Goal: Task Accomplishment & Management: Complete application form

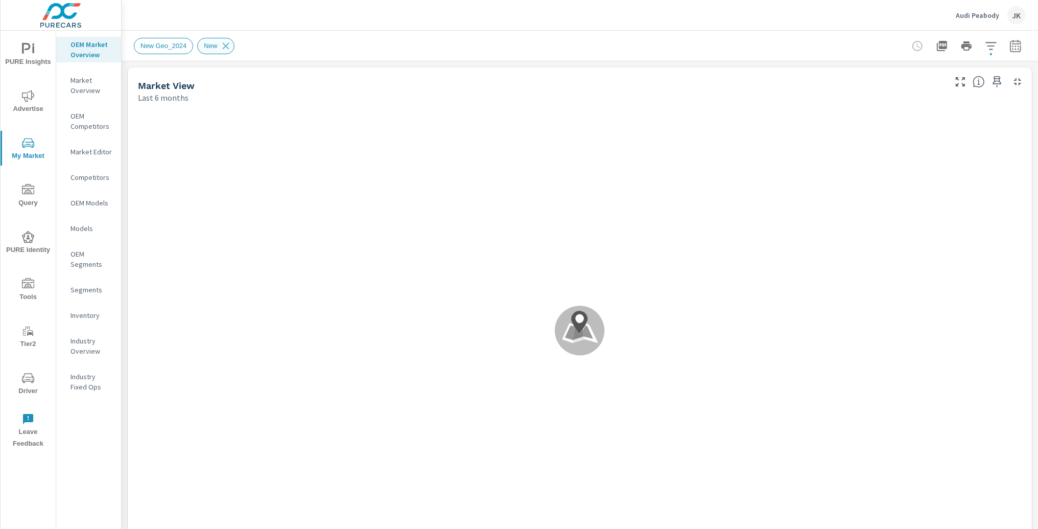
click at [230, 50] on icon at bounding box center [225, 45] width 11 height 11
click at [26, 387] on span "Driver" at bounding box center [28, 384] width 49 height 25
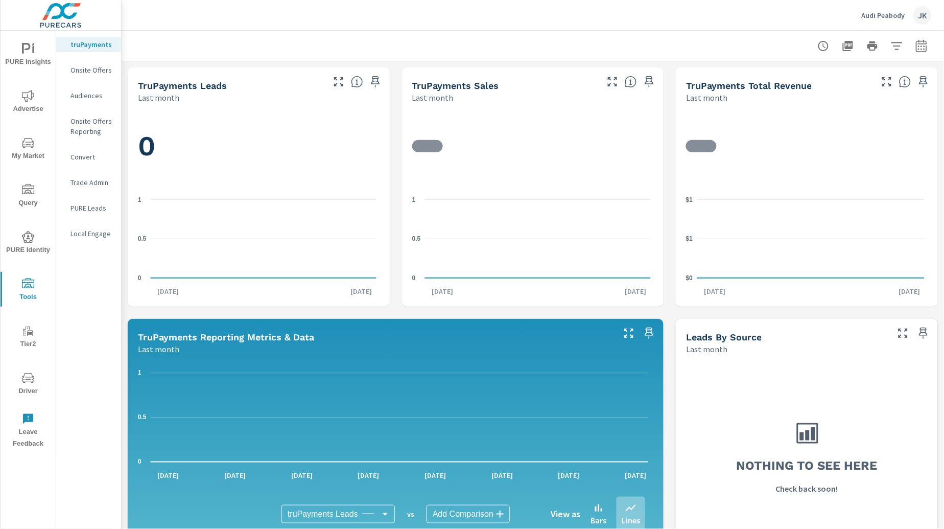
click at [79, 63] on div "Onsite Offers" at bounding box center [88, 69] width 65 height 15
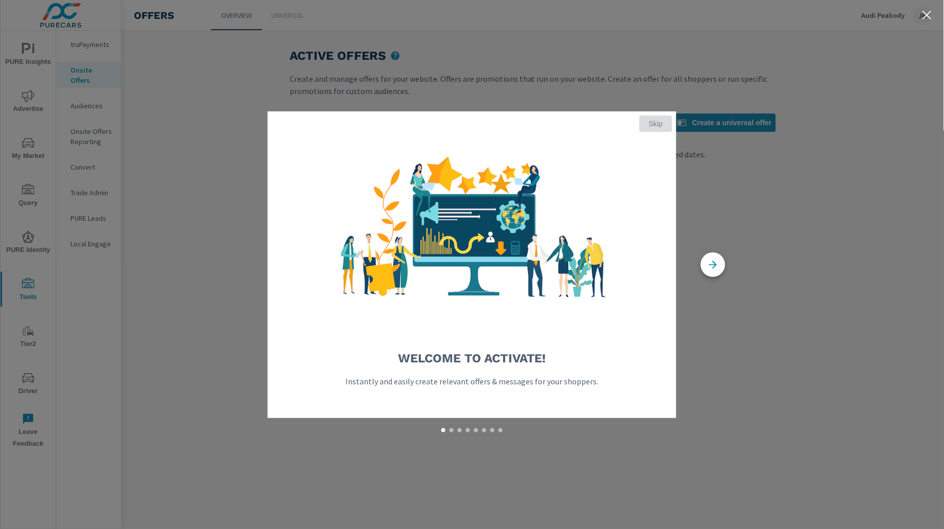
click at [665, 122] on span "Skip" at bounding box center [656, 123] width 25 height 9
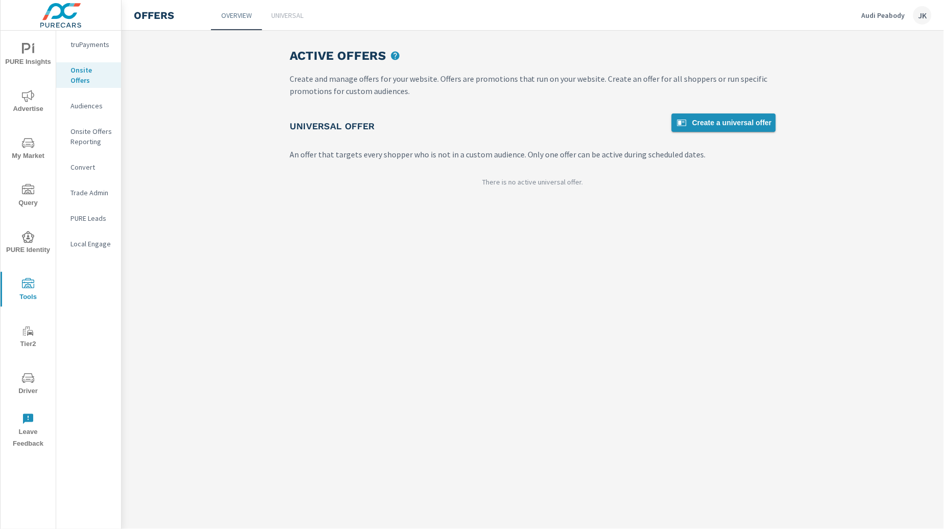
click at [704, 122] on span "Create a universal offer" at bounding box center [724, 122] width 96 height 12
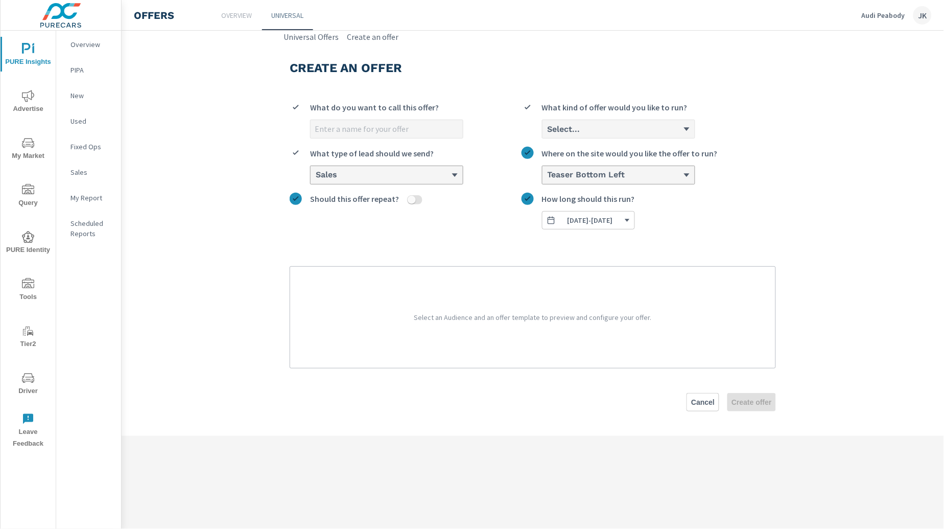
click at [368, 133] on input "What do you want to call this offer?" at bounding box center [387, 129] width 152 height 18
type input "Test"
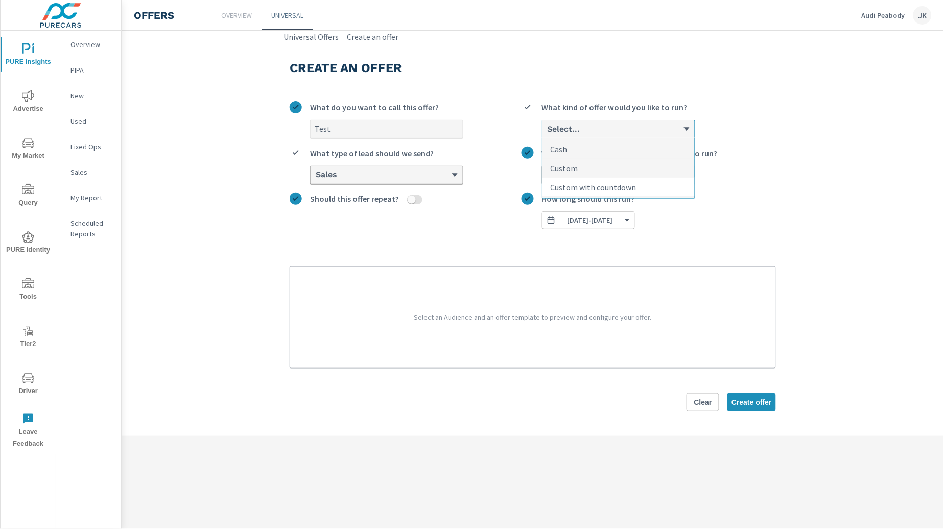
click at [591, 180] on li "Custom with countdown" at bounding box center [618, 187] width 152 height 18
click at [548, 134] on input "option Custom with countdown focused, 3 of 3. 3 results available. Use Up and D…" at bounding box center [547, 129] width 1 height 9
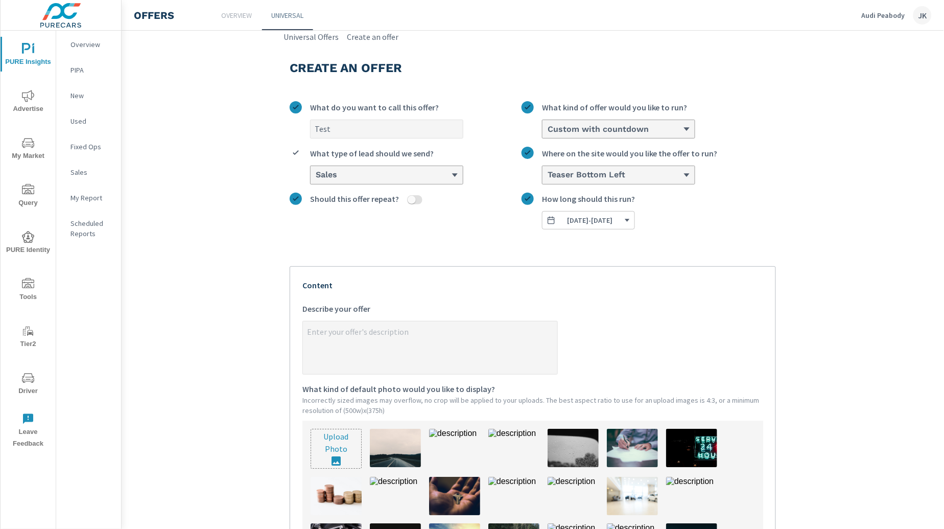
click at [754, 238] on div "Test What do you want to call this offer? option Custom with countdown, selecte…" at bounding box center [533, 394] width 486 height 603
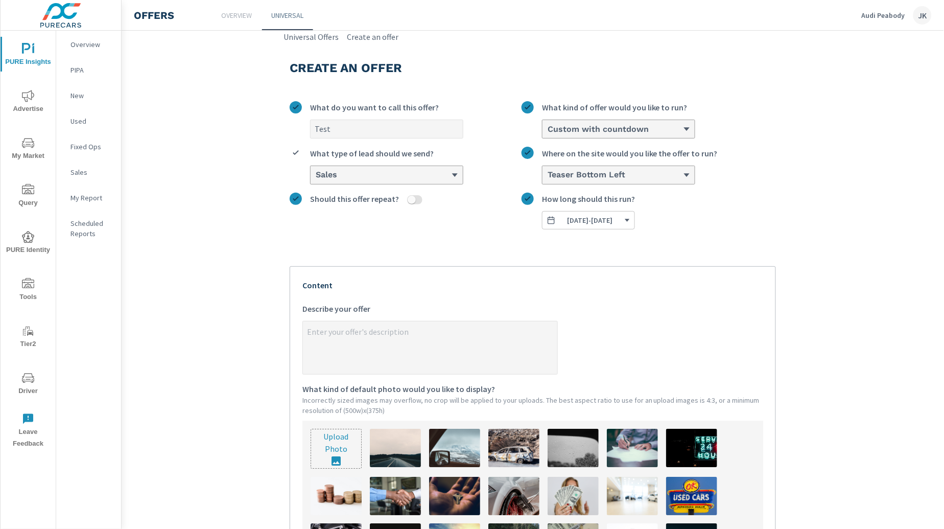
type textarea "x"
click at [453, 346] on textarea "x Describe your offer" at bounding box center [430, 348] width 254 height 51
type textarea "T"
type textarea "x"
type textarea "Te"
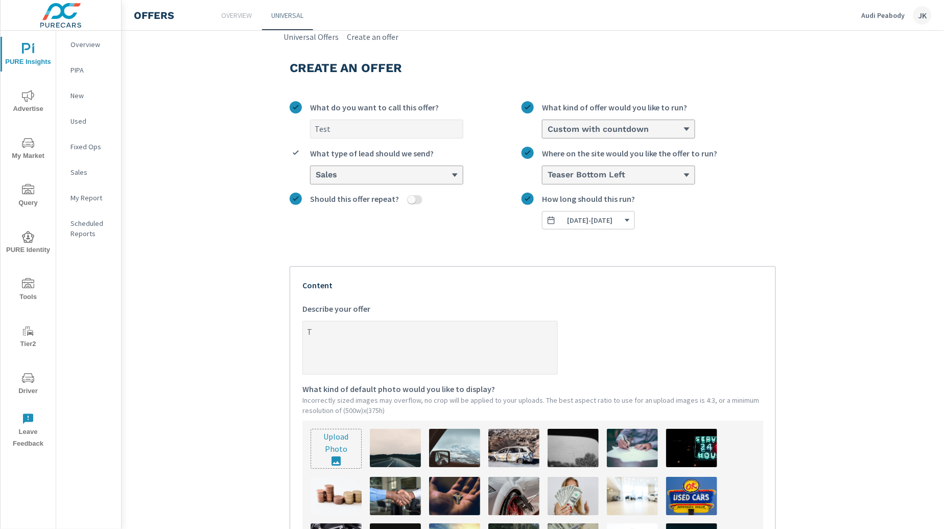
type textarea "x"
type textarea "Tez"
type textarea "x"
type textarea "Tezt"
type textarea "x"
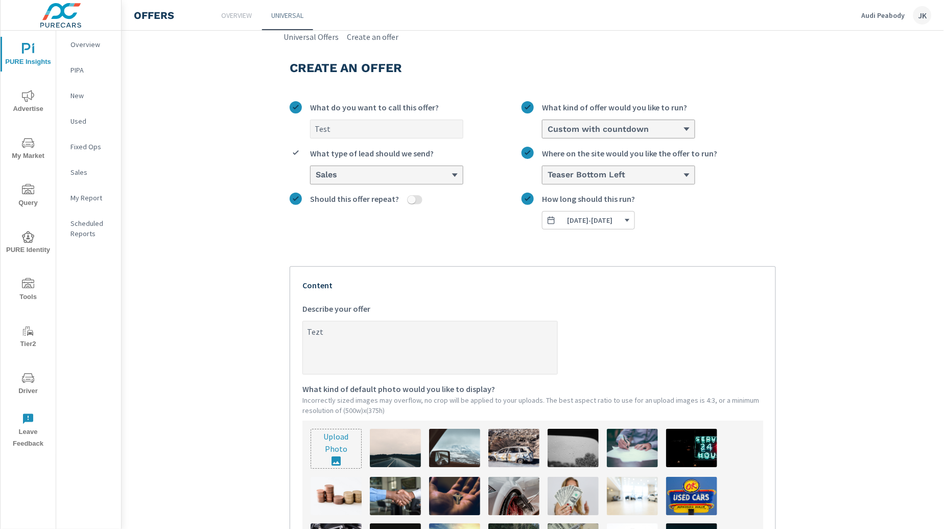
type textarea "Tez"
type textarea "x"
type textarea "Te"
type textarea "x"
type textarea "Tes"
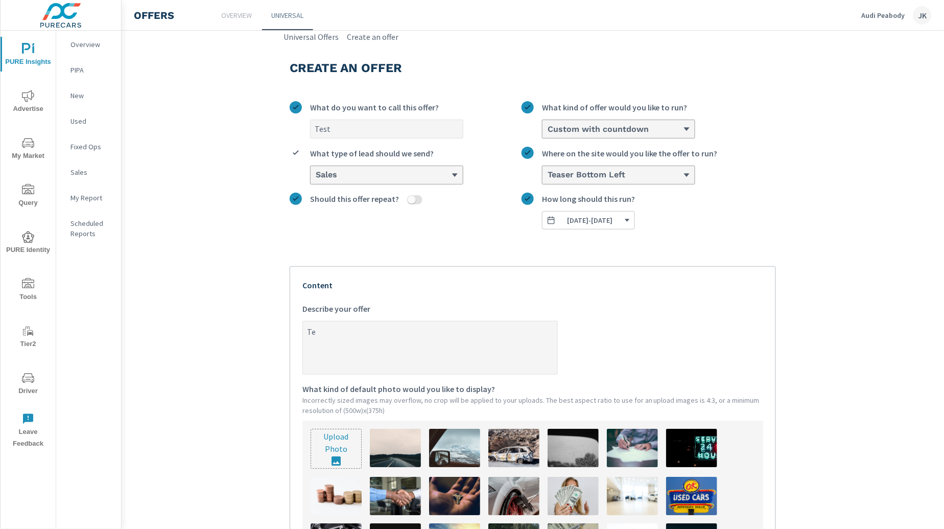
type textarea "x"
type textarea "Test"
type textarea "x"
type textarea "Test"
click at [853, 198] on section "Create an offer Test What do you want to call this offer? Custom with countdown…" at bounding box center [533, 403] width 822 height 721
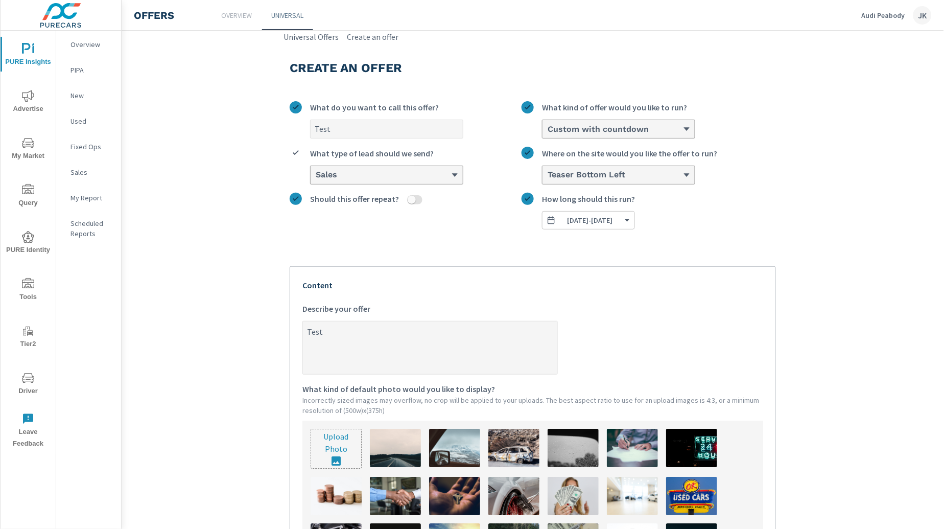
scroll to position [234, 0]
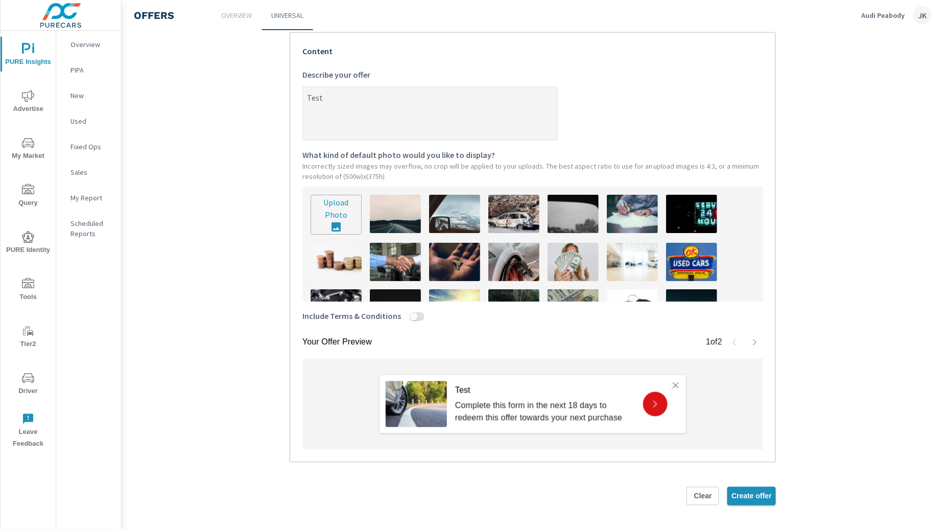
click at [755, 493] on span "Create offer" at bounding box center [751, 495] width 40 height 9
type textarea "x"
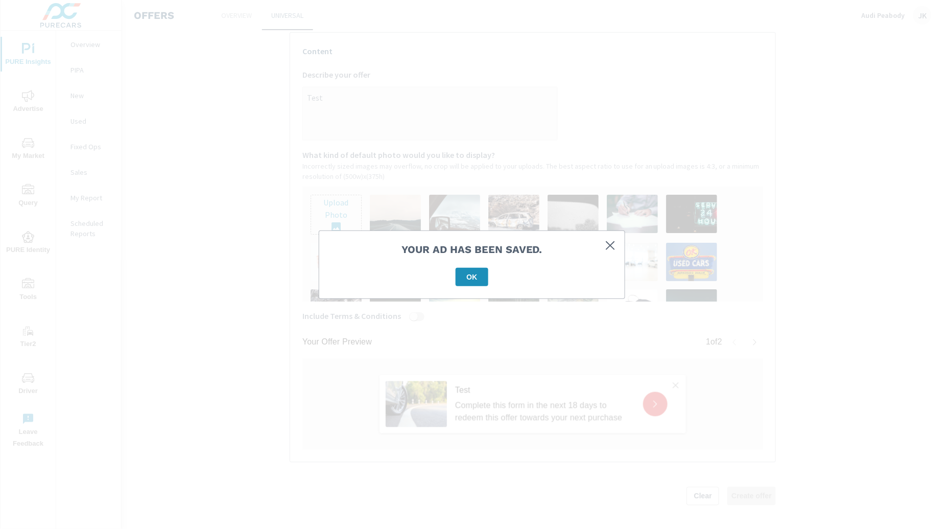
click at [614, 245] on icon "button" at bounding box center [610, 245] width 12 height 12
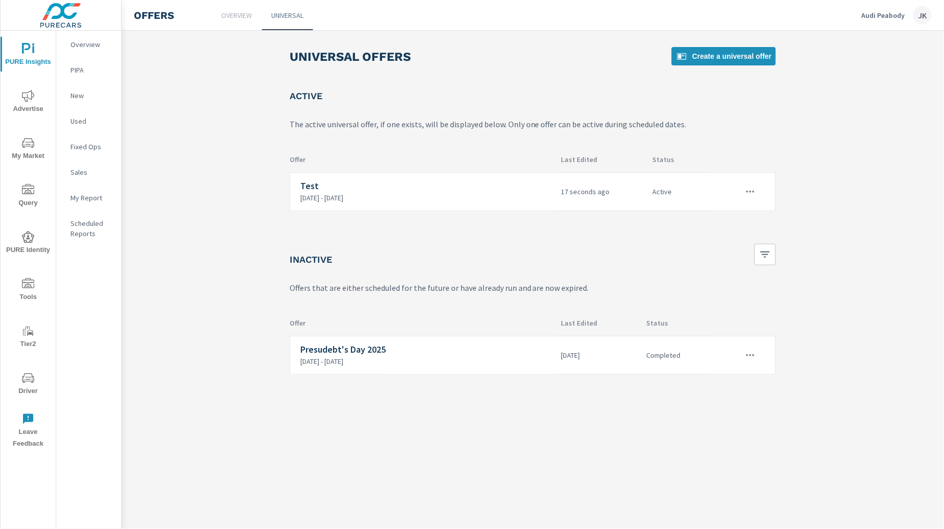
drag, startPoint x: 851, startPoint y: 370, endPoint x: 850, endPoint y: 357, distance: 13.4
click at [851, 370] on main "Universal Offers Create a universal offer Active The active universal offer, if…" at bounding box center [533, 211] width 822 height 360
click at [759, 191] on button "button" at bounding box center [750, 191] width 21 height 21
click at [738, 261] on li "Disable" at bounding box center [731, 264] width 57 height 25
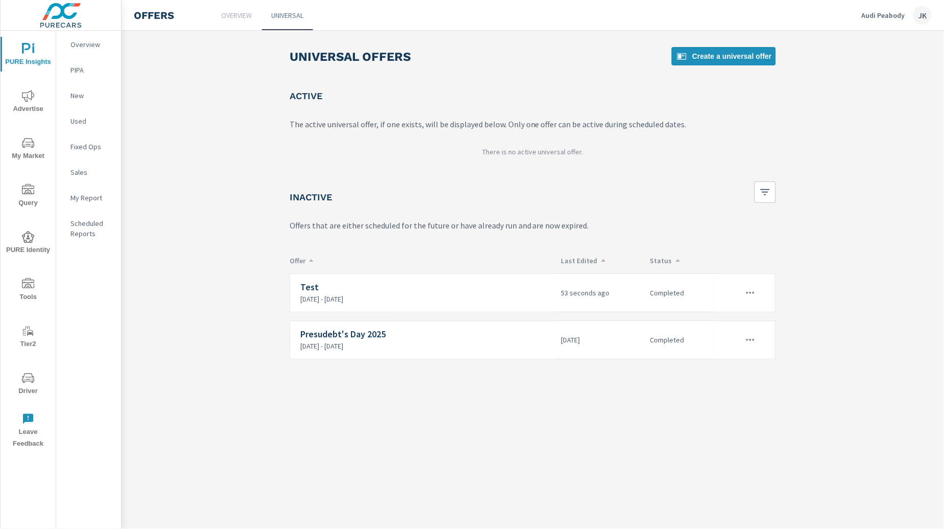
click at [505, 468] on div "Universal Offers Create a universal offer Active The active universal offer, if…" at bounding box center [533, 280] width 822 height 498
click at [727, 59] on span "Create a universal offer" at bounding box center [724, 56] width 96 height 12
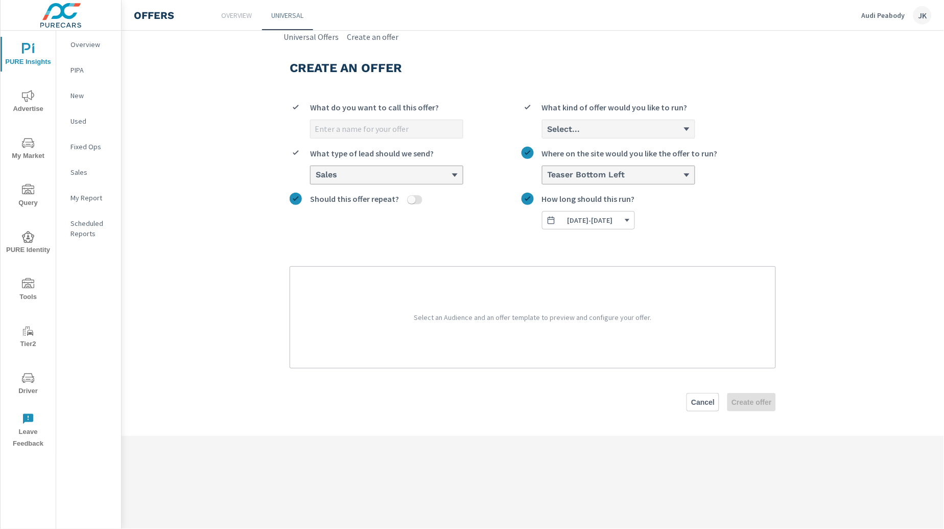
click at [392, 132] on input "What do you want to call this offer?" at bounding box center [387, 129] width 152 height 18
click at [417, 169] on div "Sales" at bounding box center [387, 175] width 152 height 18
click at [316, 171] on input "Sales What type of lead should we send?" at bounding box center [315, 175] width 1 height 9
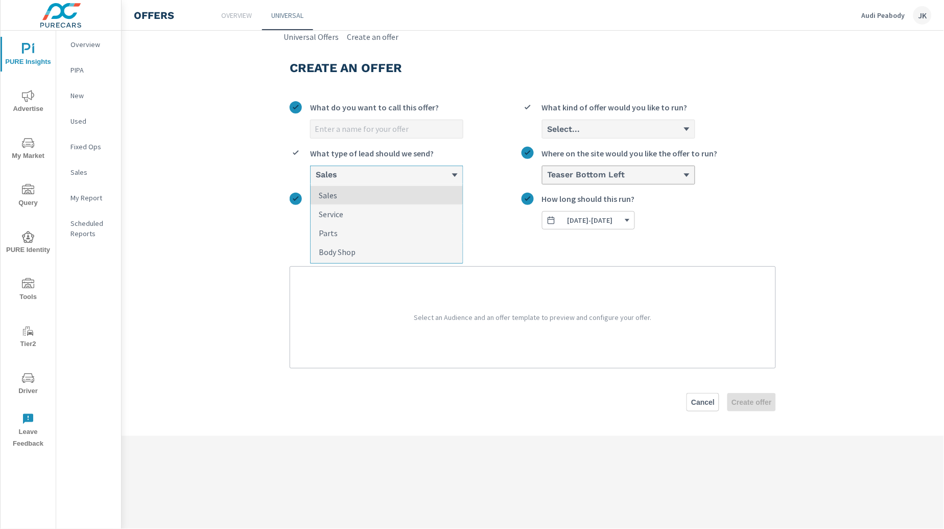
click at [417, 169] on div "Sales" at bounding box center [387, 175] width 152 height 18
click at [316, 171] on input "option Sales focused, 1 of 4. 4 results available. Use Up and Down to choose op…" at bounding box center [315, 175] width 1 height 9
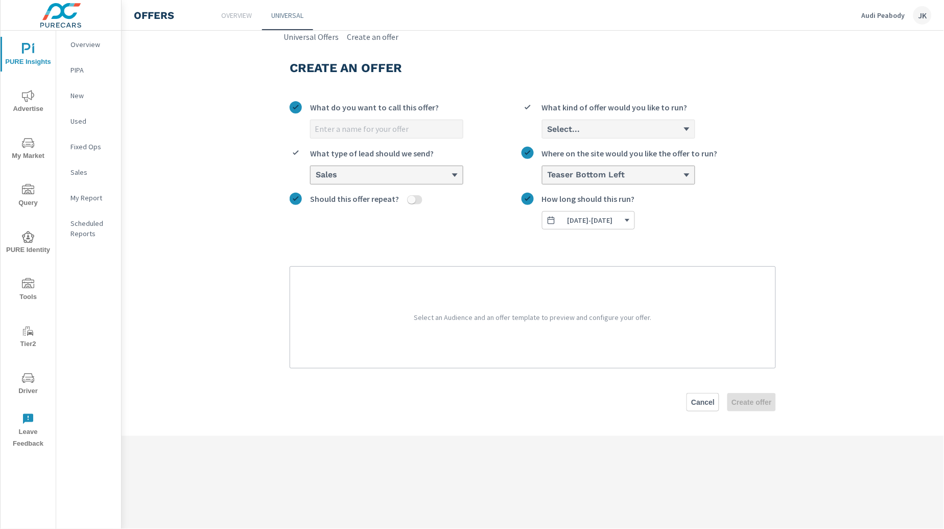
click at [414, 114] on div "What do you want to call this offer?" at bounding box center [386, 110] width 153 height 18
click at [414, 120] on input "What do you want to call this offer?" at bounding box center [387, 129] width 152 height 18
click at [412, 121] on input "What do you want to call this offer?" at bounding box center [387, 129] width 152 height 18
click at [411, 125] on input "What do you want to call this offer?" at bounding box center [387, 129] width 152 height 18
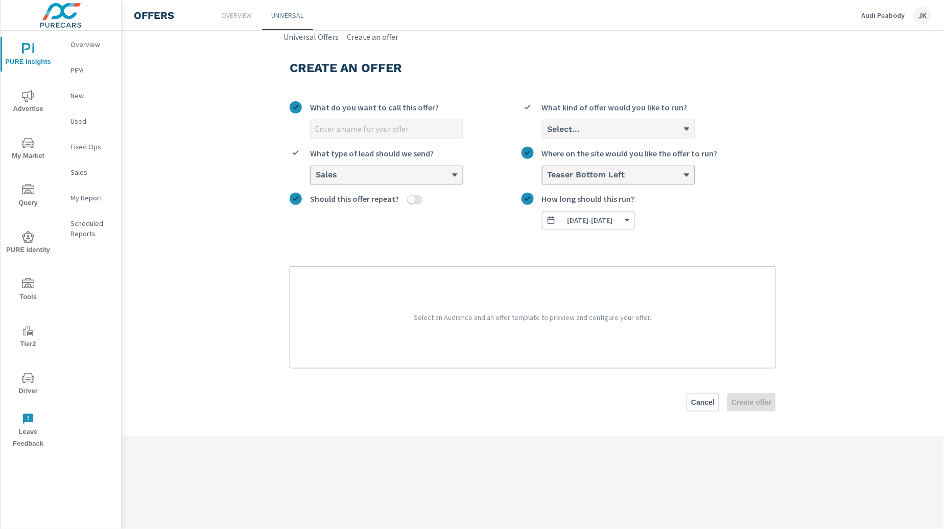
click at [411, 125] on input "What do you want to call this offer?" at bounding box center [387, 129] width 152 height 18
type input "[DATE]"
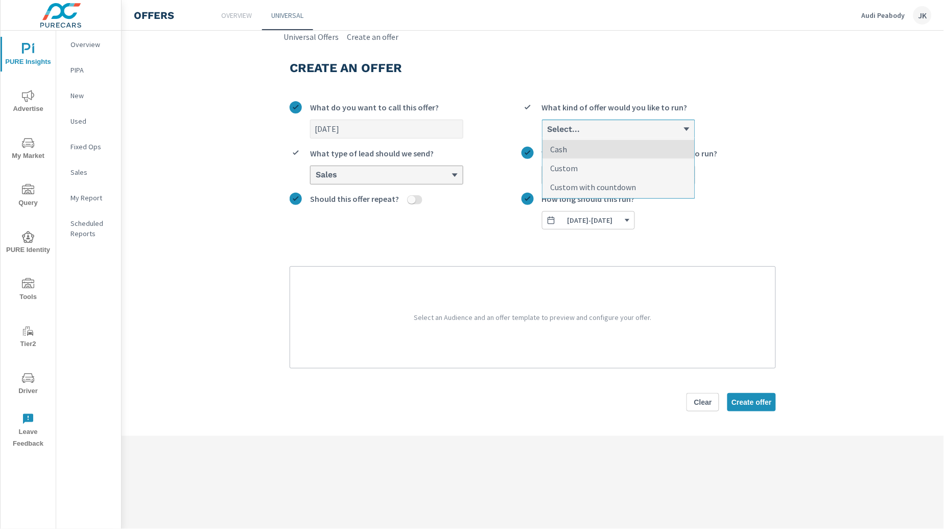
click at [628, 128] on div "Select..." at bounding box center [615, 129] width 136 height 10
click at [548, 128] on input "option Cash focused, 1 of 3. 3 results available. Use Up and Down to choose opt…" at bounding box center [547, 129] width 1 height 9
click at [661, 183] on li "Custom with countdown" at bounding box center [618, 187] width 152 height 18
click at [548, 134] on input "option Custom with countdown focused, 3 of 3. 3 results available. Use Up and D…" at bounding box center [547, 129] width 1 height 9
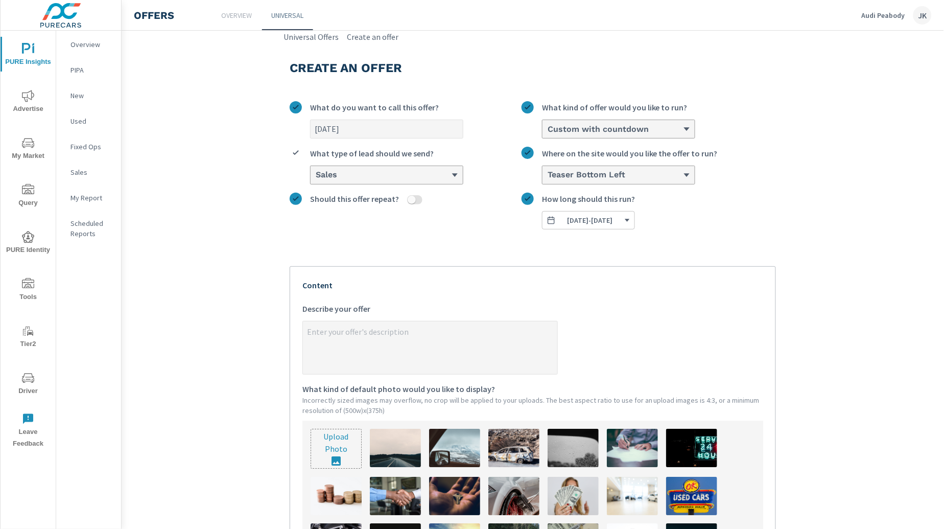
click at [803, 193] on section "Create an offer [DATE] What do you want to call this offer? Custom with countdo…" at bounding box center [533, 403] width 822 height 721
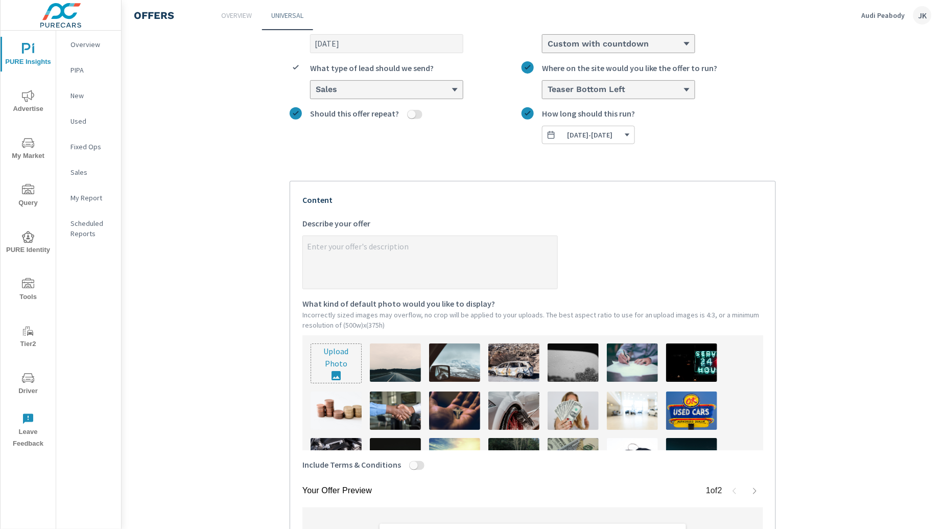
scroll to position [124, 0]
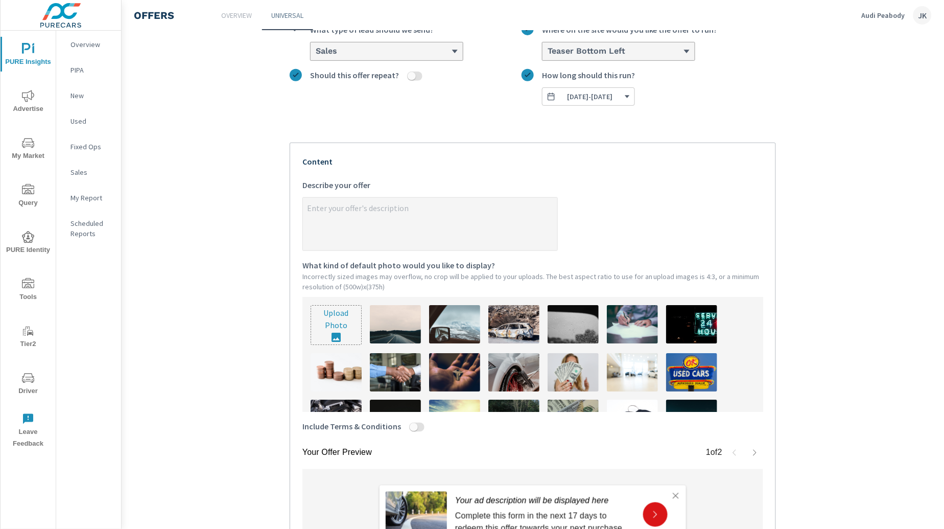
click at [406, 431] on input "Include Terms & Conditions" at bounding box center [413, 426] width 25 height 9
checkbox input "true"
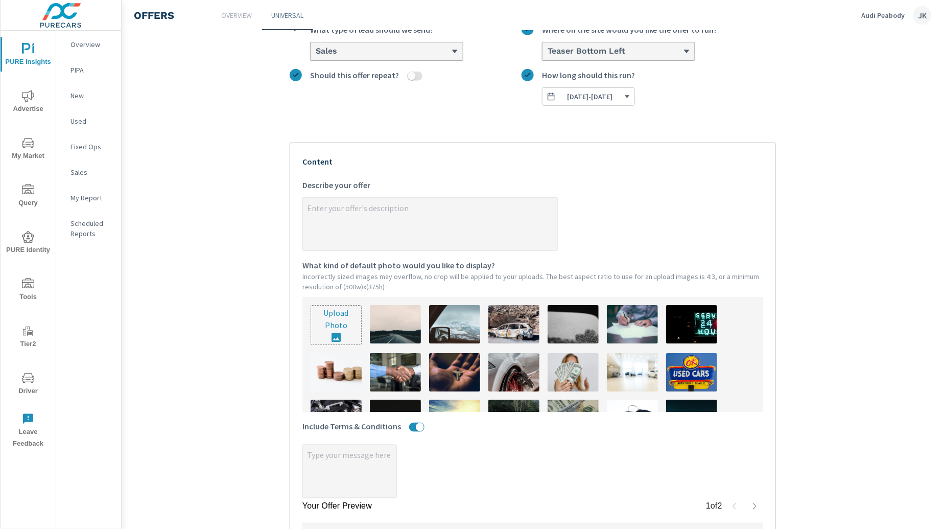
scroll to position [19, 0]
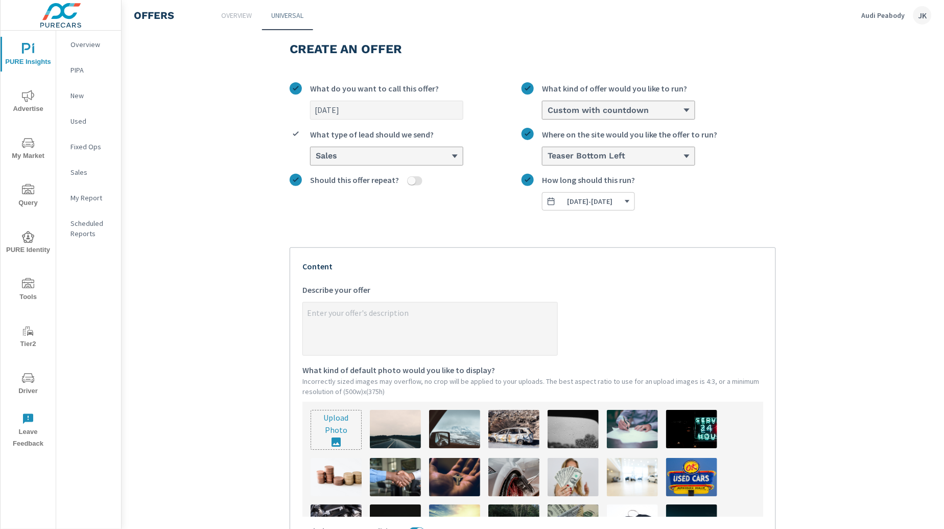
type textarea "x"
click at [348, 329] on textarea "x Describe your offer" at bounding box center [430, 329] width 254 height 51
type textarea "E"
type textarea "x"
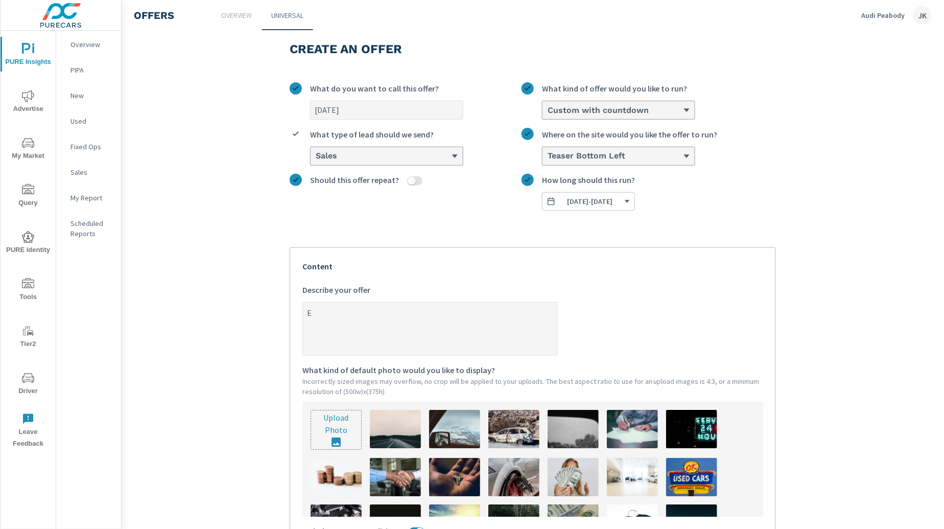
type textarea "Ex"
type textarea "x"
type textarea "Ext"
type textarea "x"
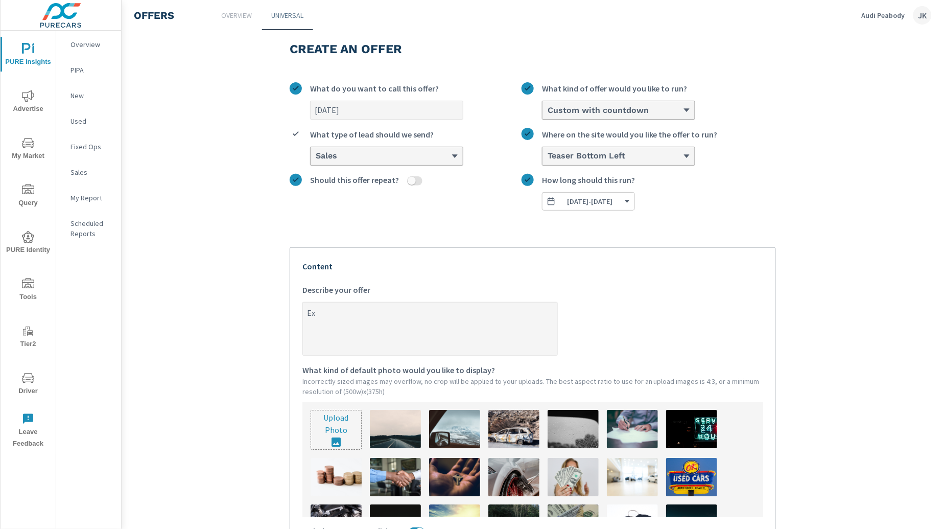
type textarea "x"
type textarea "Extr"
type textarea "x"
type textarea "Extra"
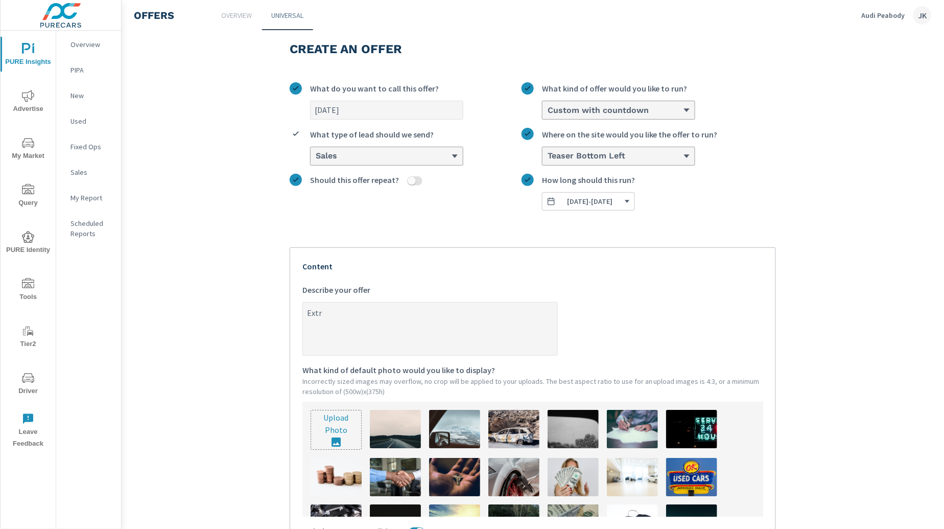
type textarea "x"
type textarea "Extr"
type textarea "x"
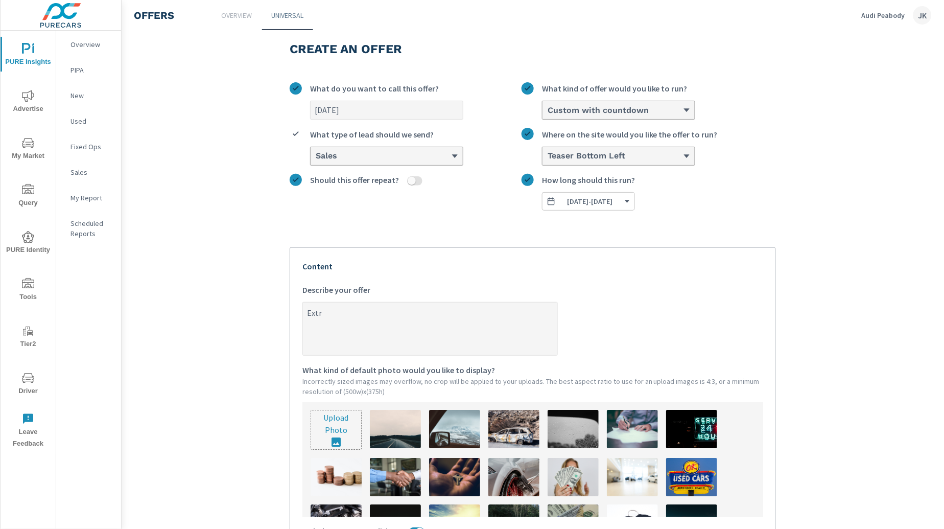
type textarea "Ext"
type textarea "x"
type textarea "Ex"
type textarea "x"
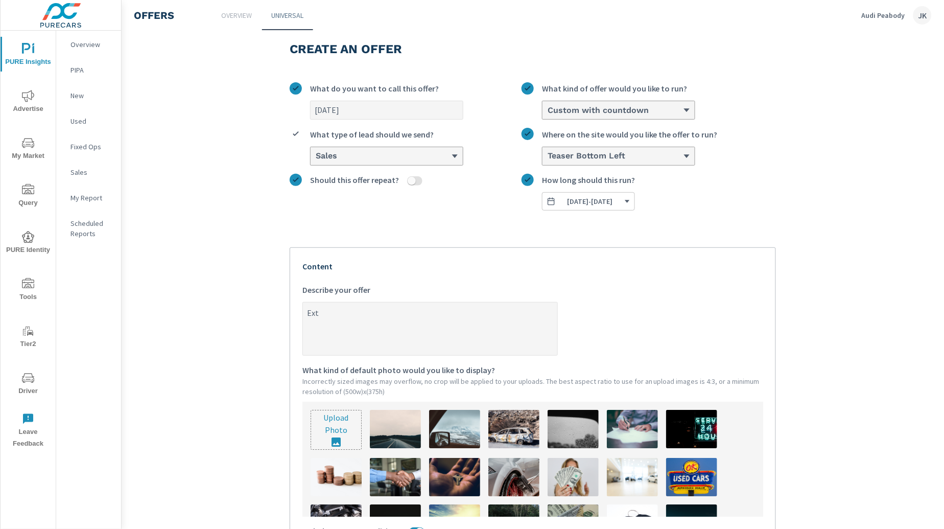
type textarea "x"
type textarea "E"
type textarea "x"
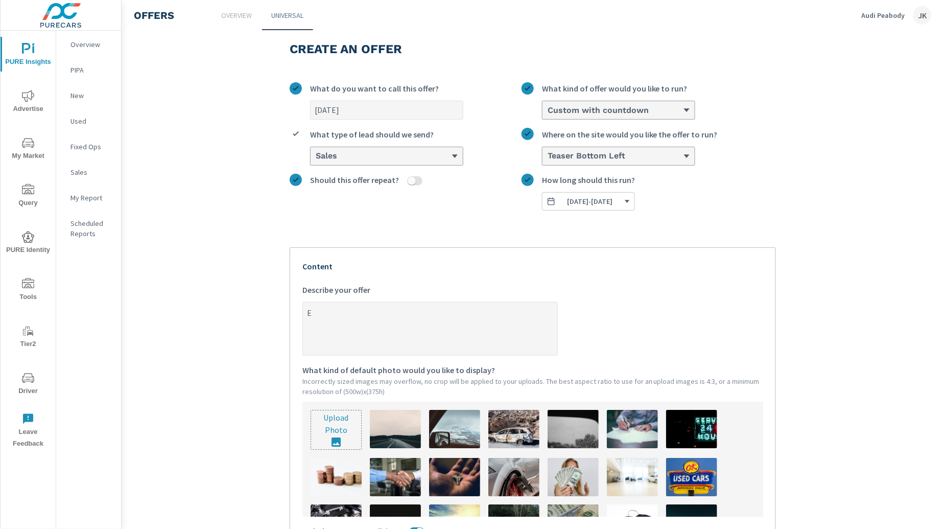
type textarea "x"
type textarea "$"
type textarea "x"
type textarea "$5"
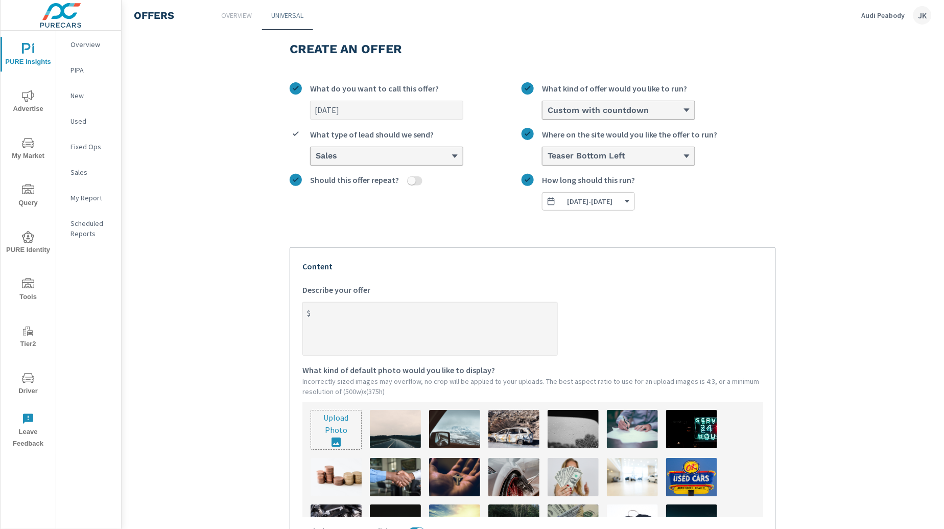
type textarea "x"
type textarea "$50"
type textarea "x"
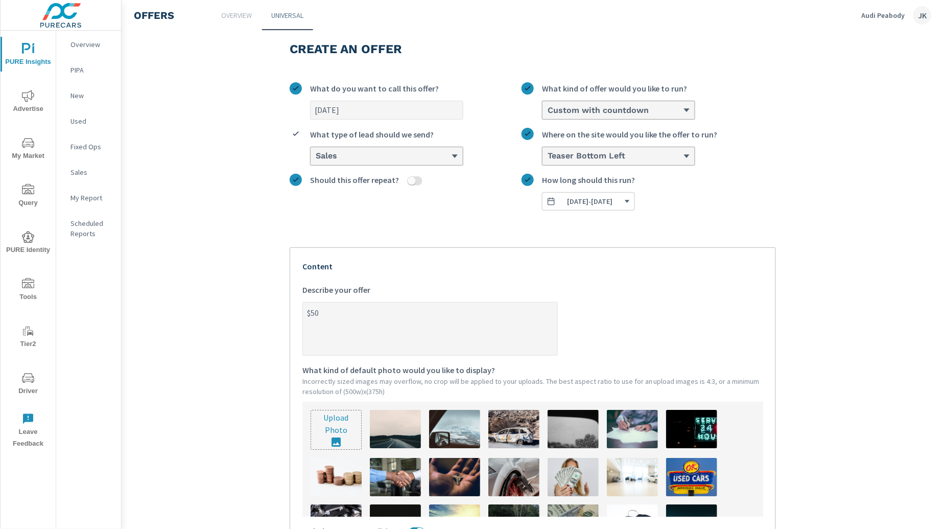
type textarea "$500"
type textarea "x"
type textarea "$500"
type textarea "x"
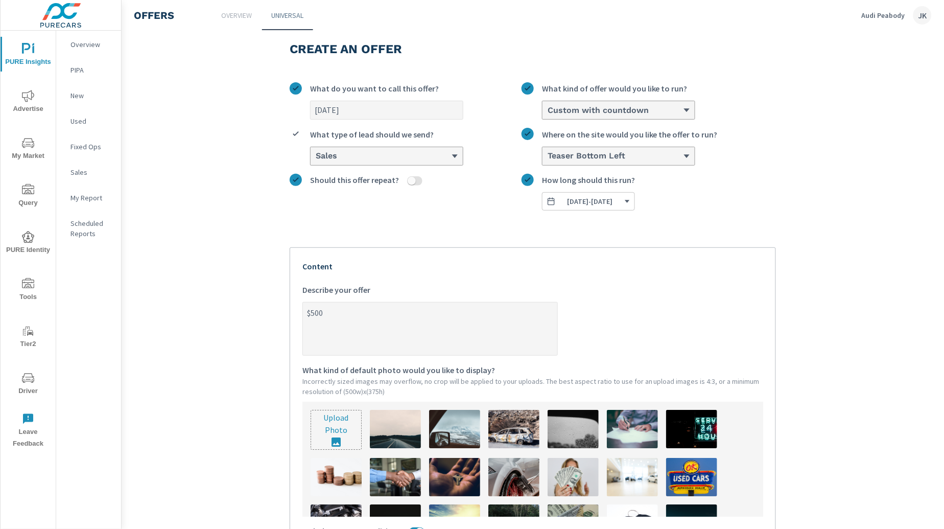
type textarea "x"
type textarea "$500 C"
type textarea "x"
type textarea "$500 Co"
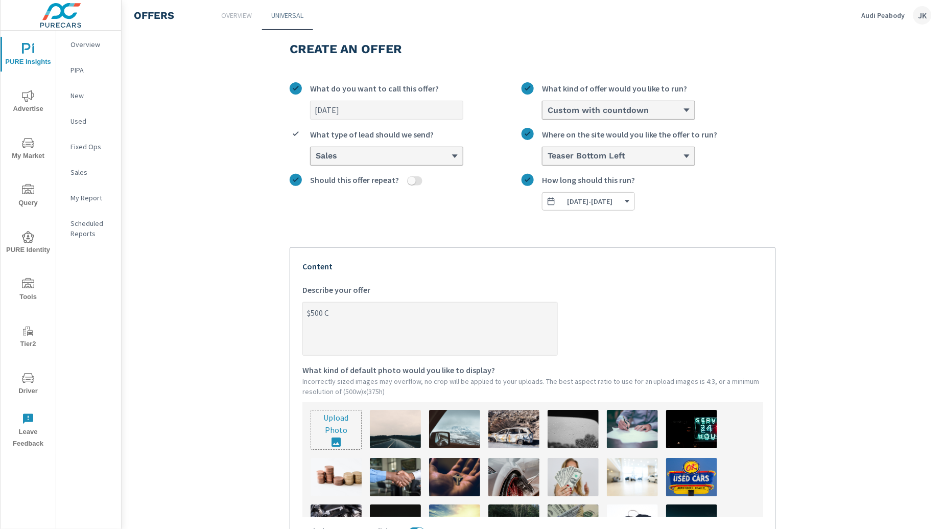
type textarea "x"
type textarea "$500 Cou"
type textarea "x"
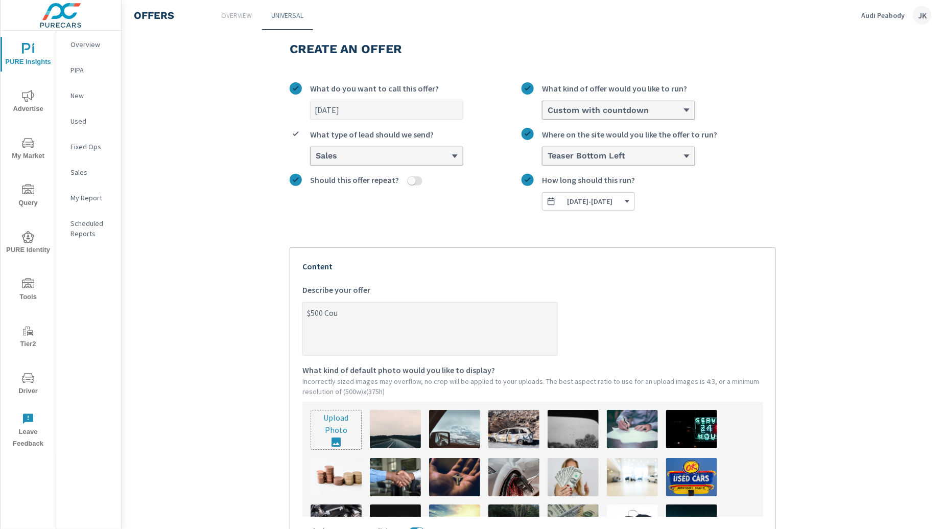
type textarea "$500 Coup"
type textarea "x"
type textarea "$500 Coupo"
type textarea "x"
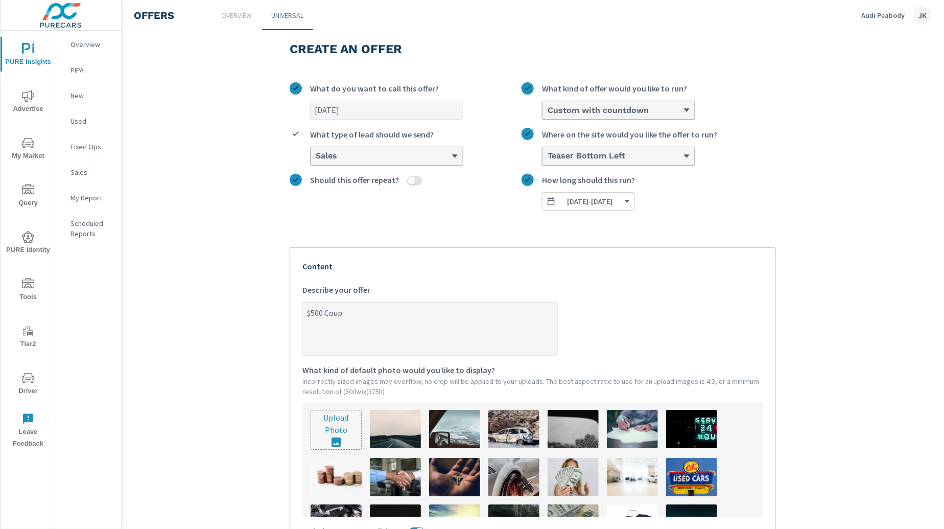
type textarea "x"
type textarea "$500 Coupon"
type textarea "x"
type textarea "$500 Coupon"
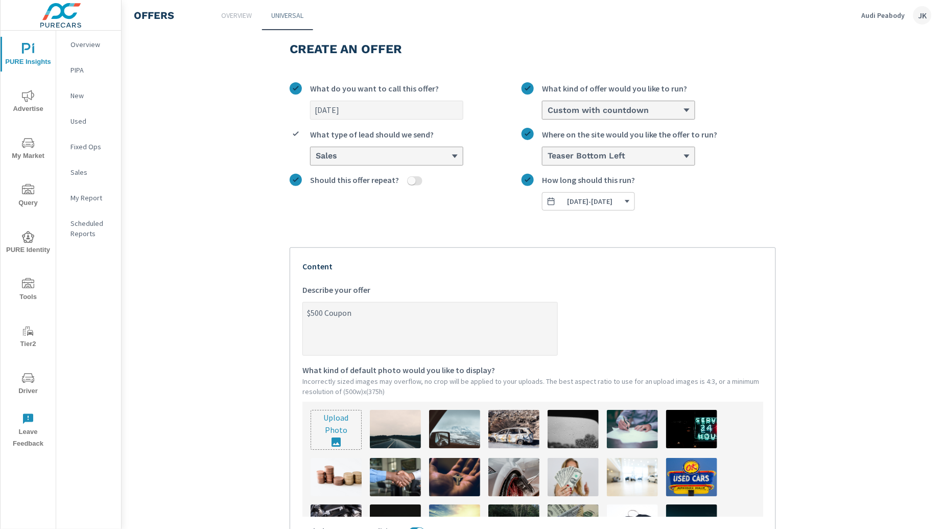
type textarea "x"
type textarea "$500 Coupon o"
type textarea "x"
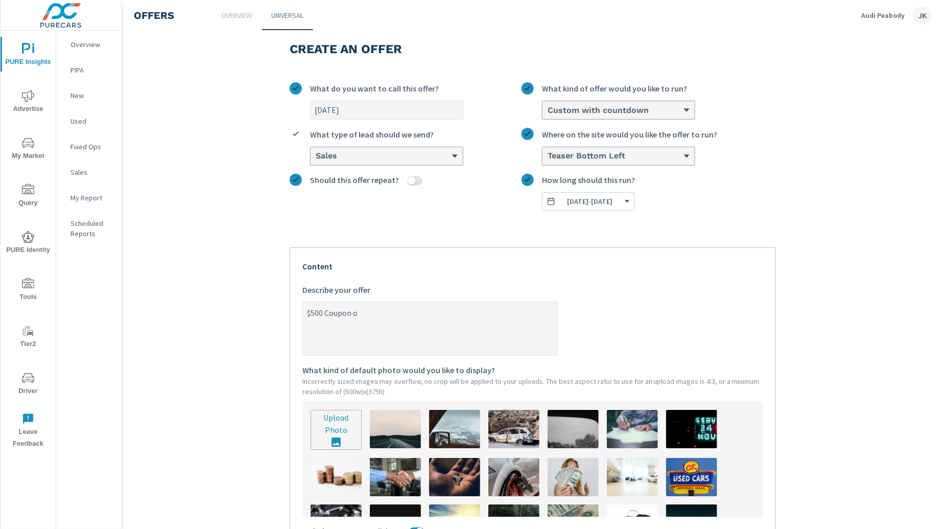
type textarea "$500 Coupon on"
type textarea "x"
type textarea "$500 Coupon on"
type textarea "x"
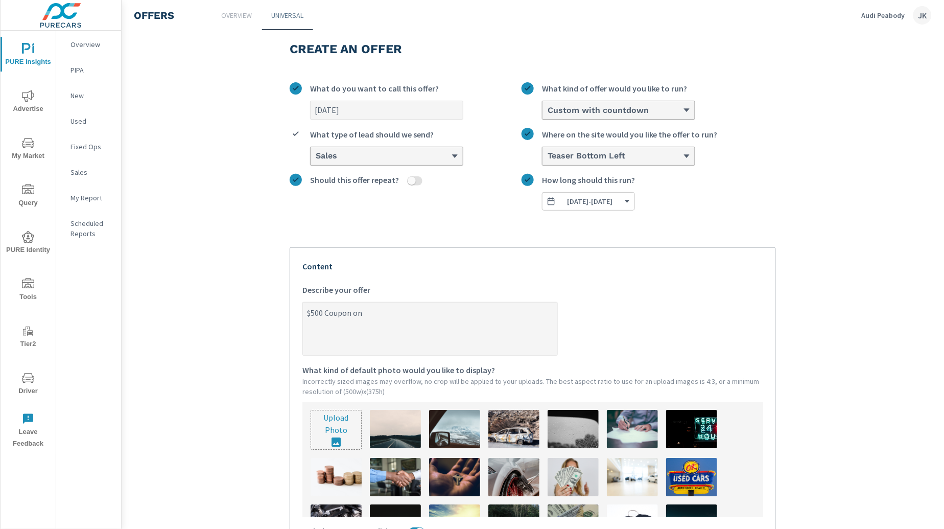
type textarea "x"
type textarea "$500 Coupon on P"
type textarea "x"
type textarea "$500 Coupon on Pr"
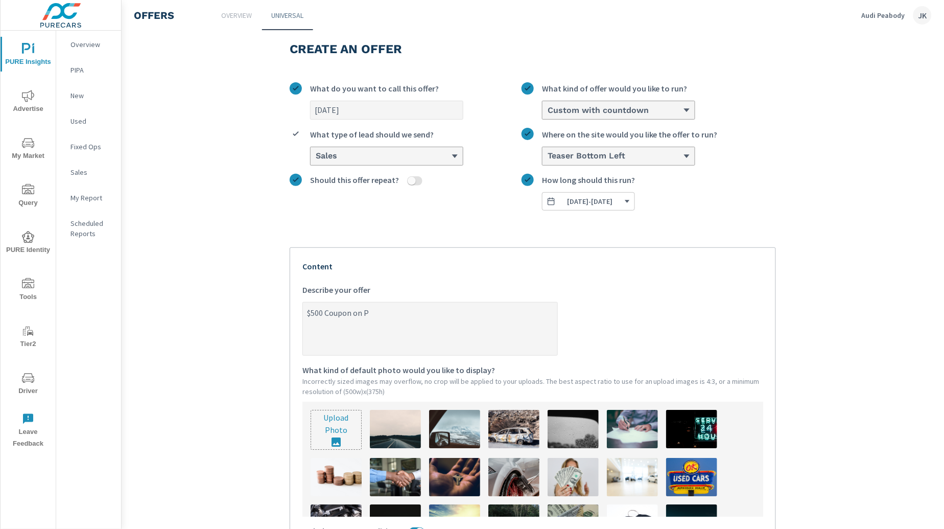
type textarea "x"
type textarea "$500 Coupon on P"
type textarea "x"
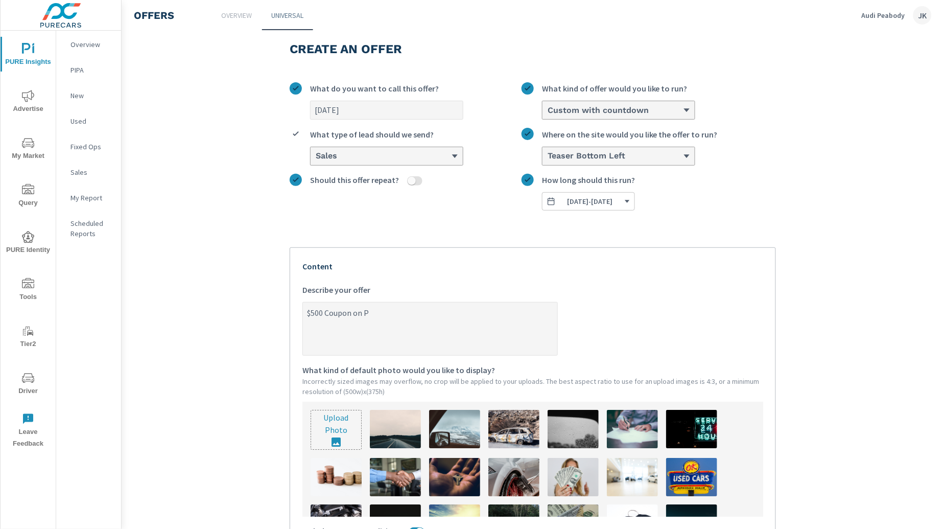
type textarea "$500 Coupon on"
type textarea "x"
type textarea "$500 Coupon on U"
type textarea "x"
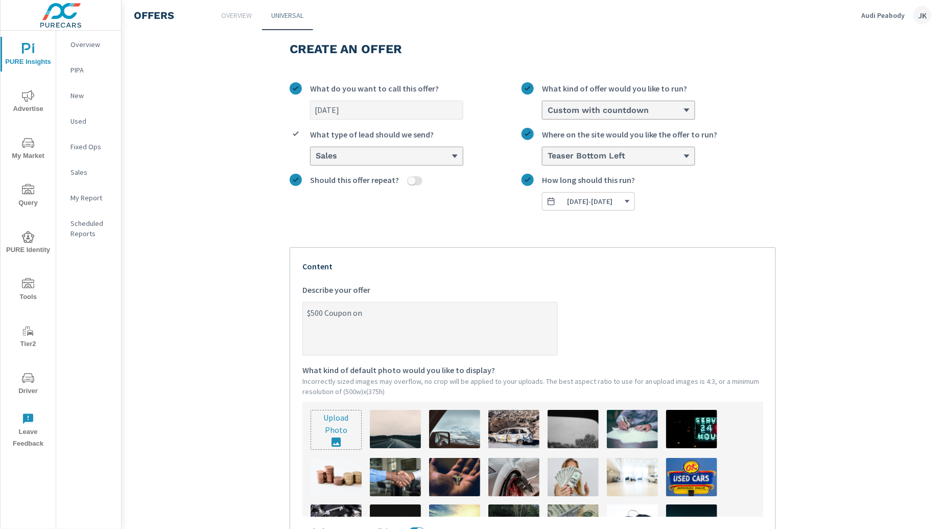
type textarea "x"
type textarea "$500 Coupon on Us"
type textarea "x"
type textarea "$500 Coupon on Use"
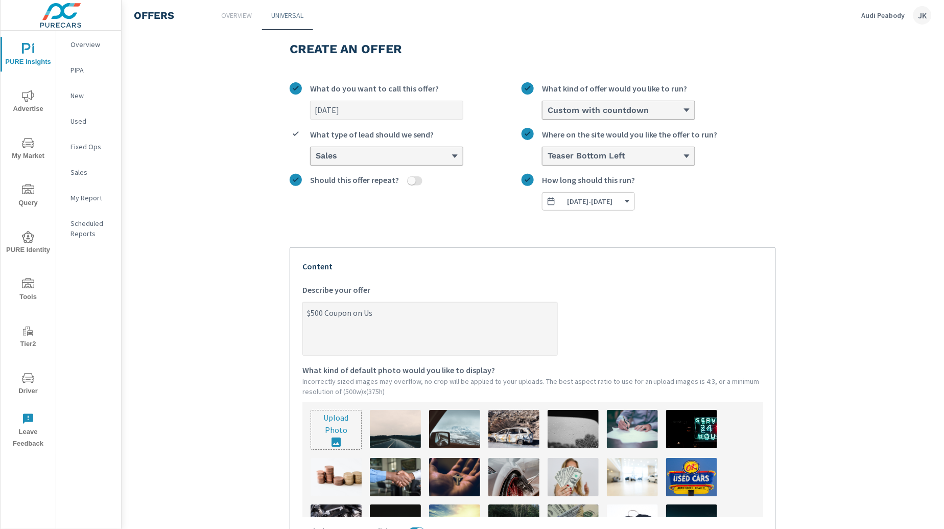
type textarea "x"
type textarea "$500 Coupon on Used"
type textarea "x"
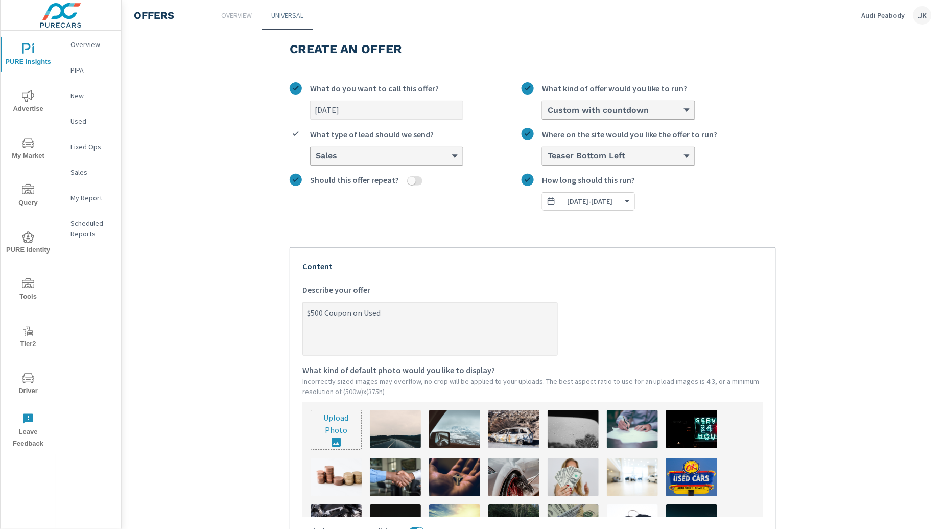
type textarea "$500 Coupon on Used"
type textarea "x"
type textarea "$500 Coupon on Used V"
type textarea "x"
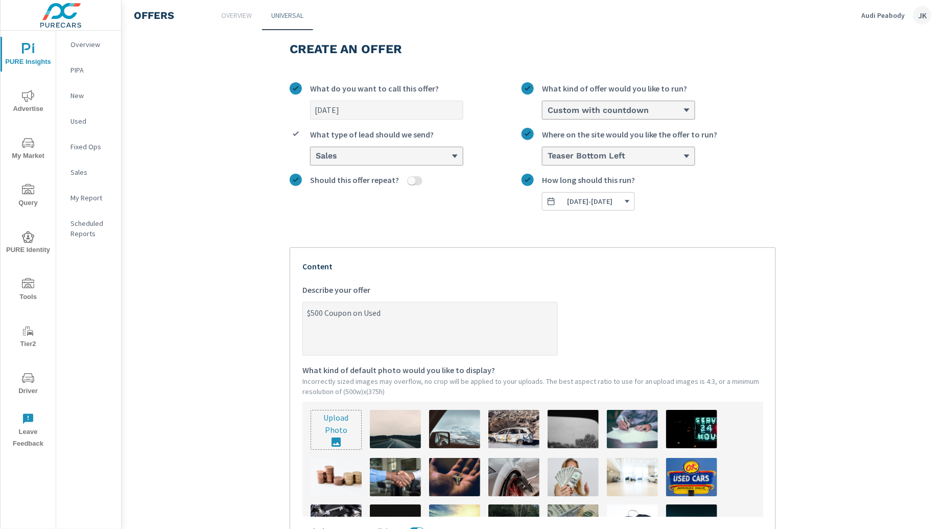
type textarea "x"
type textarea "$500 Coupon on Used Ve"
type textarea "x"
type textarea "$500 Coupon on Used Veh"
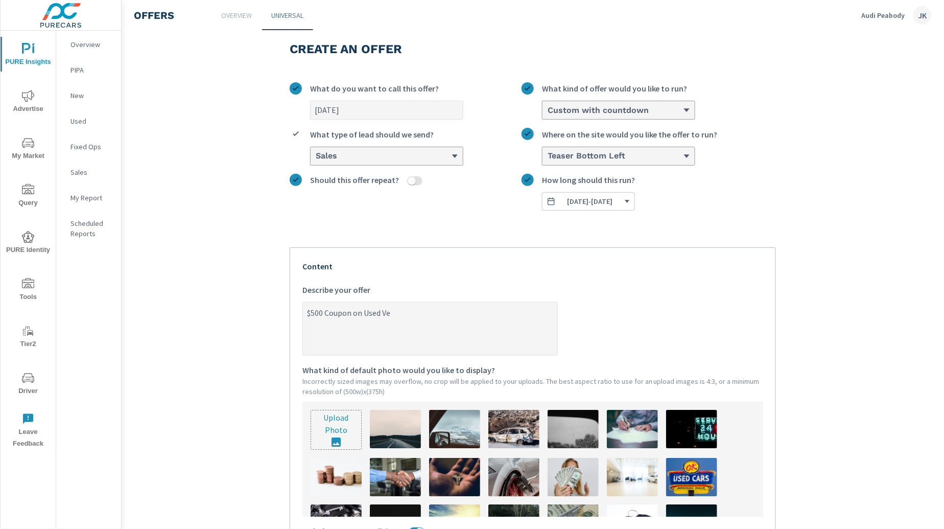
type textarea "x"
type textarea "$500 Coupon on Used Vehi"
type textarea "x"
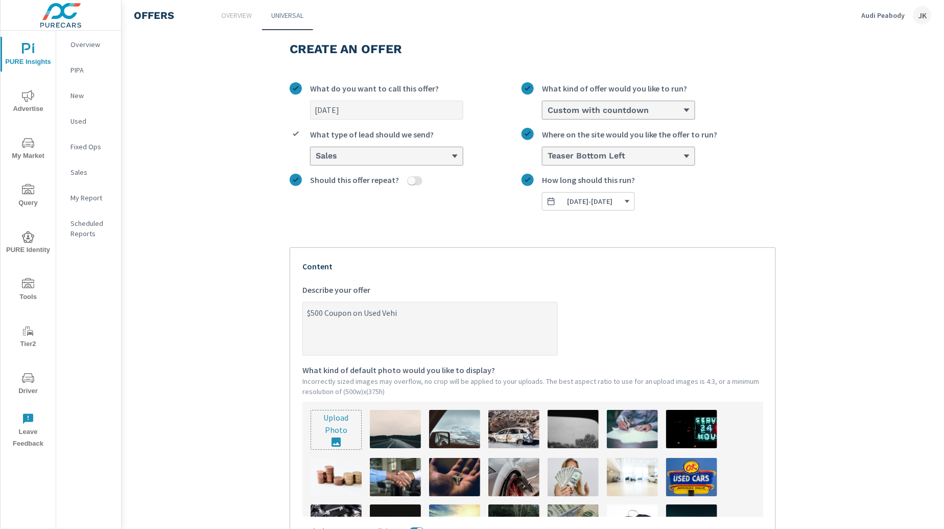
type textarea "$500 Coupon on Used Vehic"
type textarea "x"
type textarea "$500 Coupon on Used Vehicl"
type textarea "x"
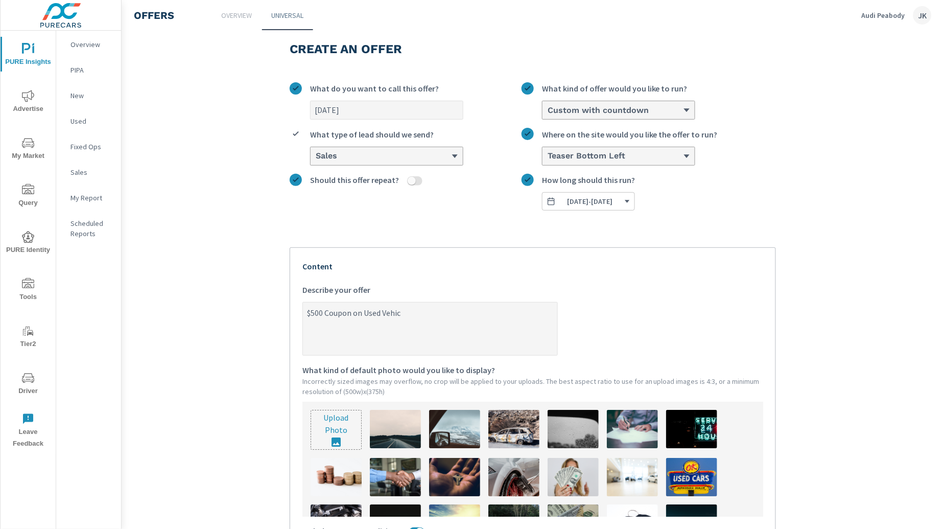
type textarea "x"
type textarea "$500 Coupon on Used Vehicle"
type textarea "x"
type textarea "$500 Coupon on Used Vehicles"
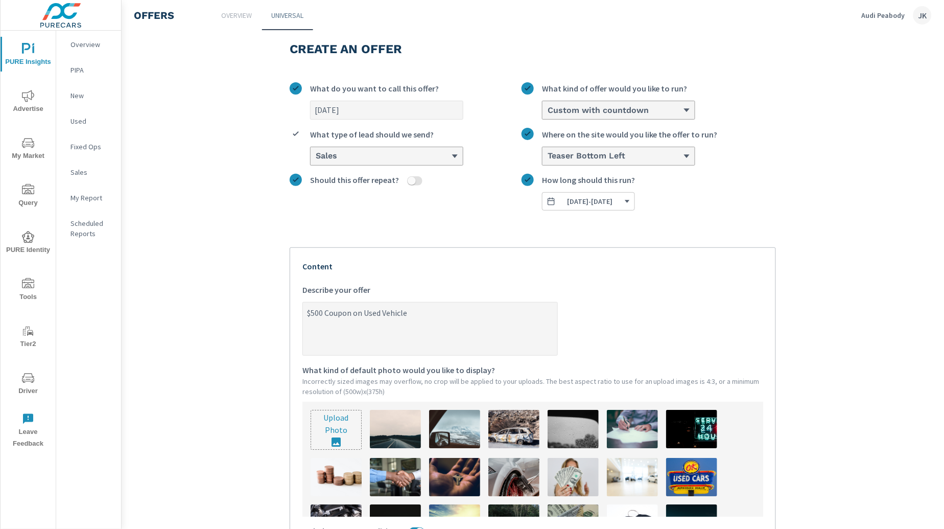
type textarea "x"
type textarea "$500 Coupon on Used Vehicle"
type textarea "x"
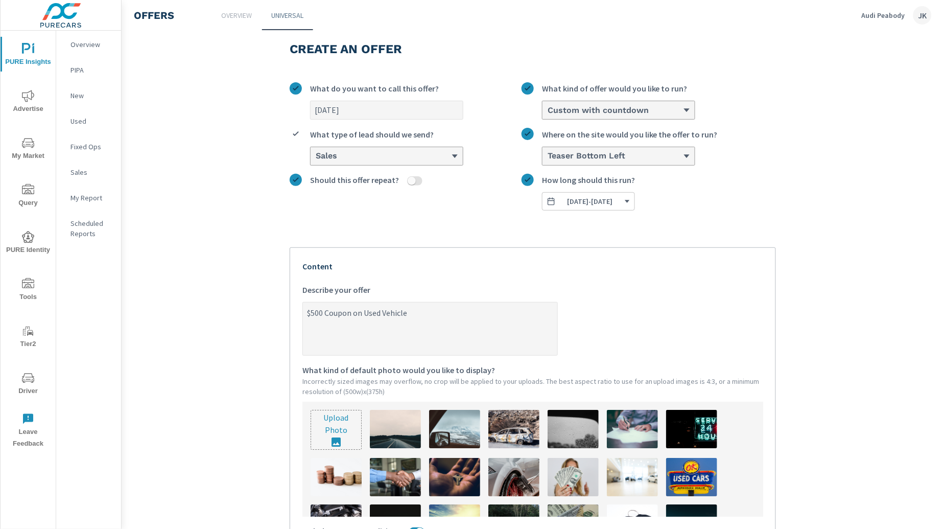
type textarea "$500 Coupon on Used Vehicl"
type textarea "x"
type textarea "$500 Coupon on Used Vehic"
type textarea "x"
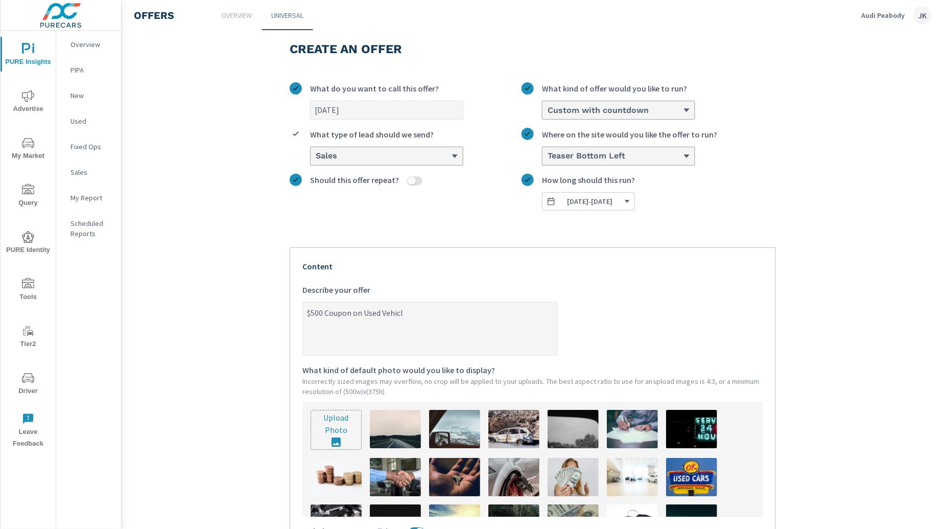
type textarea "x"
type textarea "$500 Coupon on Used Vehi"
type textarea "x"
type textarea "$500 Coupon on Used Veh"
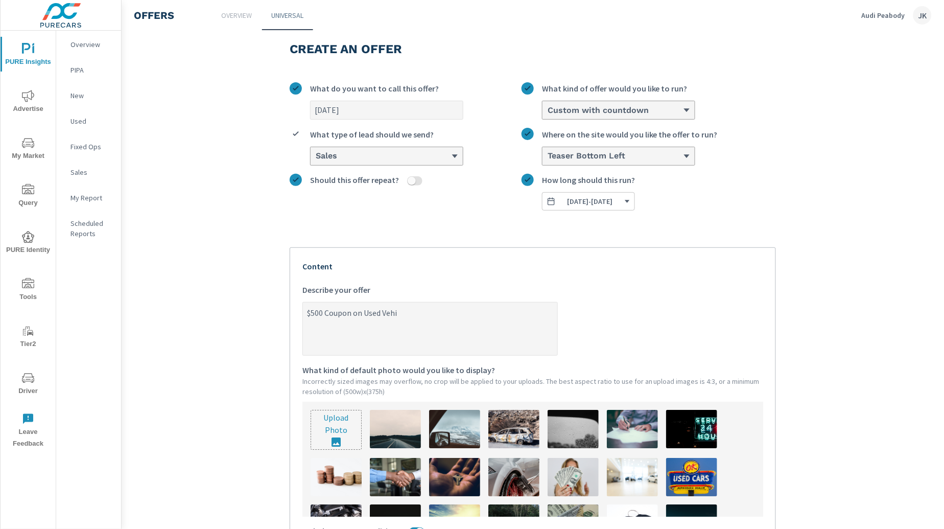
type textarea "x"
type textarea "$500 Coupon on Used Ve"
type textarea "x"
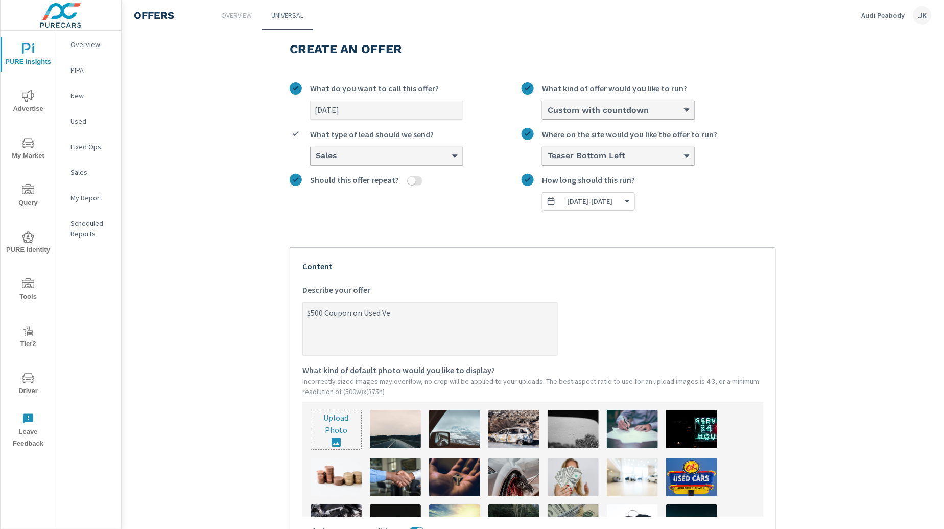
type textarea "$500 Coupon on Used V"
type textarea "x"
type textarea "$500 Coupon on Used"
type textarea "x"
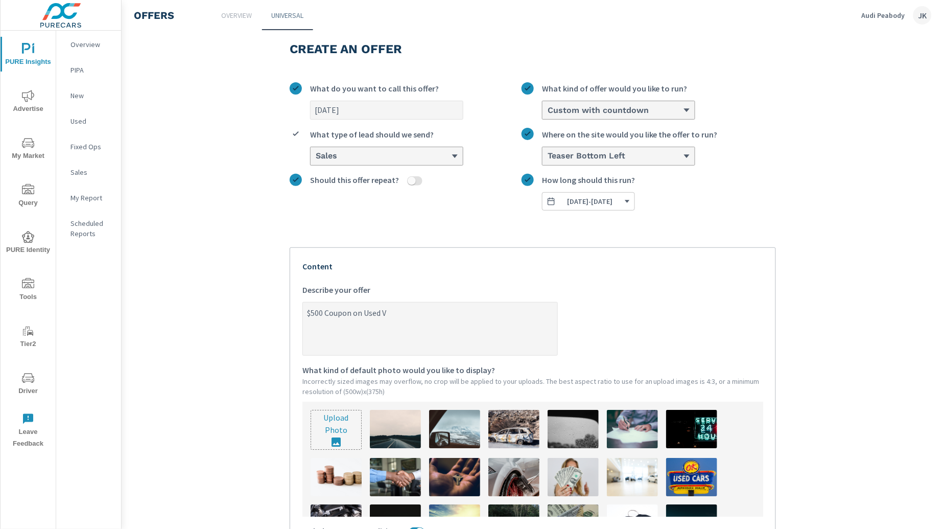
type textarea "x"
type textarea "$500 Coupon on Used"
type textarea "x"
type textarea "$500 Coupon on Use"
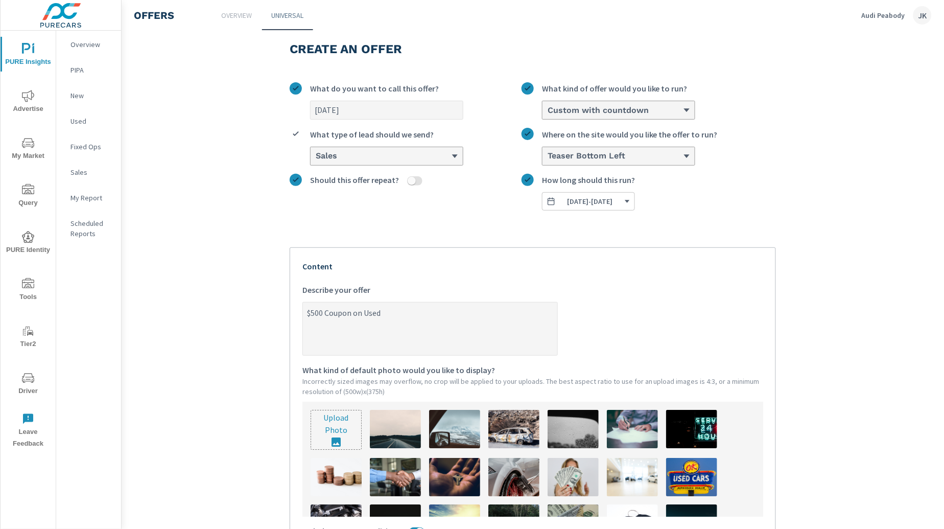
type textarea "x"
type textarea "$500 Coupon on Us"
type textarea "x"
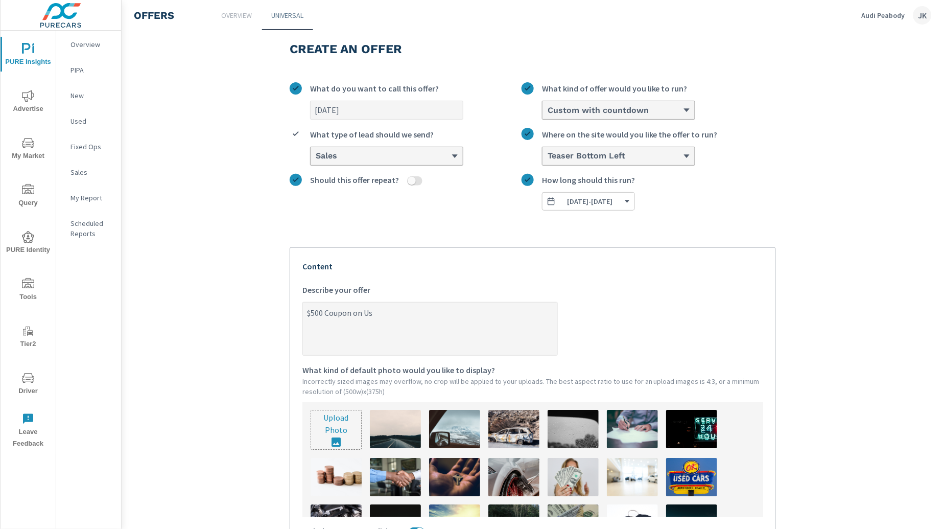
type textarea "$500 Coupon on U"
type textarea "x"
type textarea "$500 Coupon on"
type textarea "x"
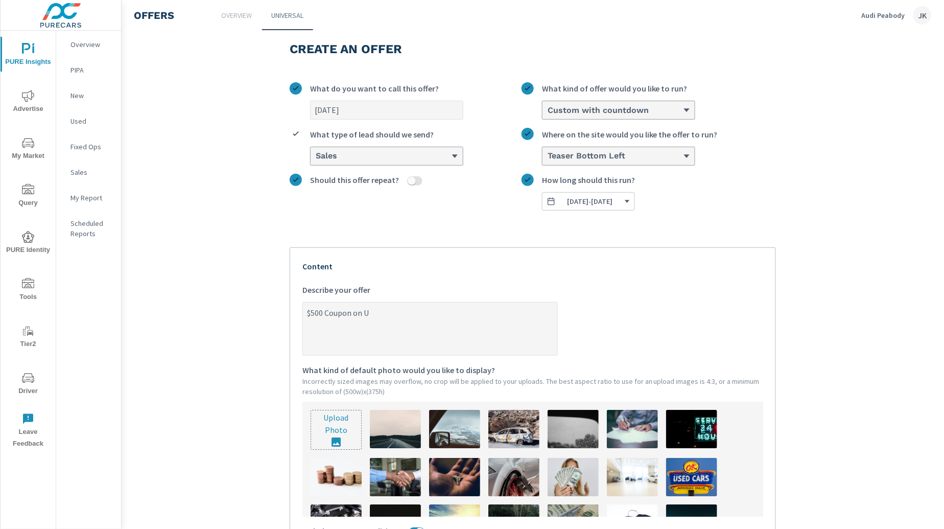
type textarea "x"
type textarea "$500 Coupon on"
type textarea "x"
type textarea "$500 Coupon o"
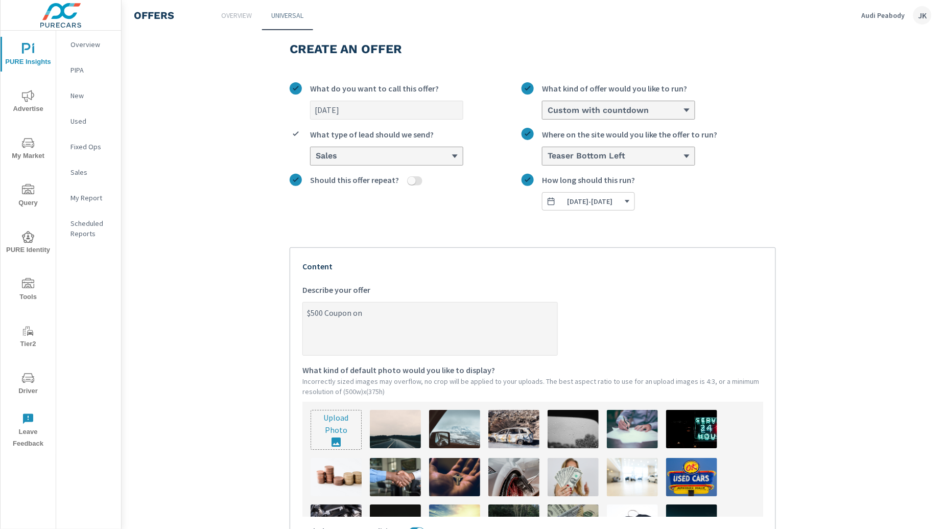
type textarea "x"
type textarea "$500 Coupon"
type textarea "x"
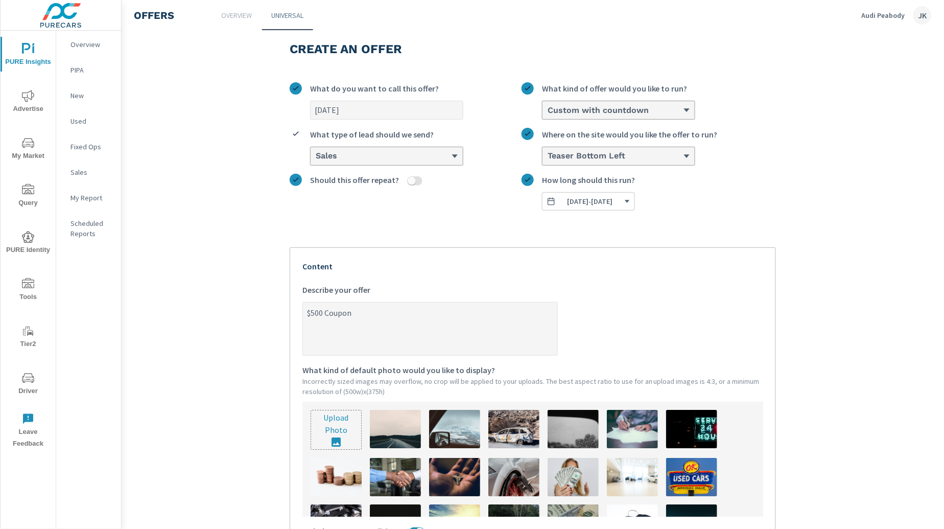
type textarea "$500 Coupon"
type textarea "x"
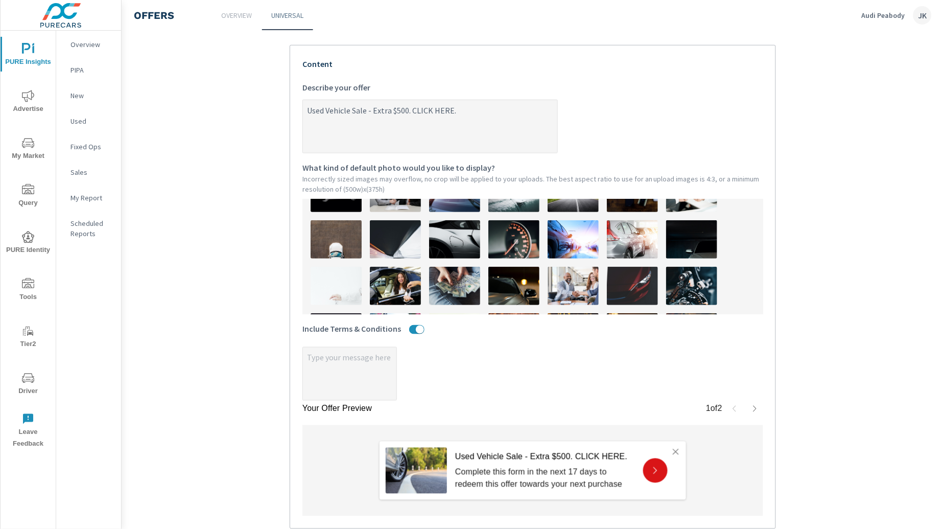
scroll to position [0, 0]
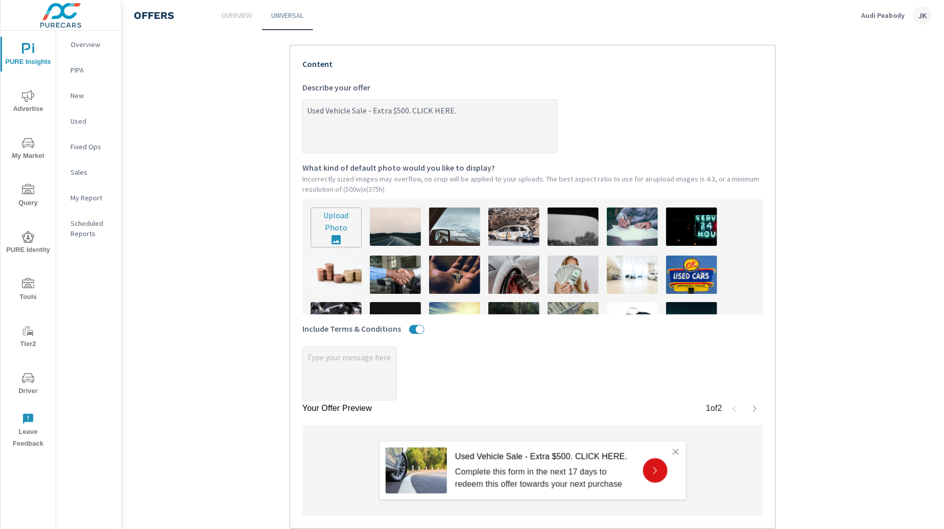
drag, startPoint x: 388, startPoint y: 110, endPoint x: 372, endPoint y: 109, distance: 15.9
click at [372, 109] on textarea "Used Vehicle Sale - Extra $500. CLICK HERE." at bounding box center [430, 127] width 254 height 51
click at [364, 135] on textarea "Used Vehicle Sale - Extra $500. CLICK HERE." at bounding box center [430, 127] width 254 height 51
click at [374, 112] on textarea "Used Vehicle Sale - Extra $500. CLICK HERE." at bounding box center [430, 127] width 254 height 51
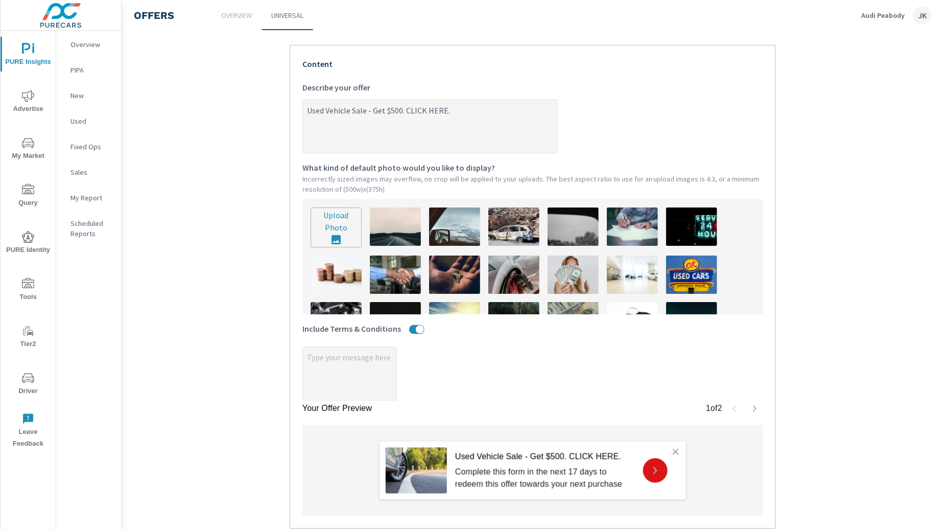
scroll to position [37, 0]
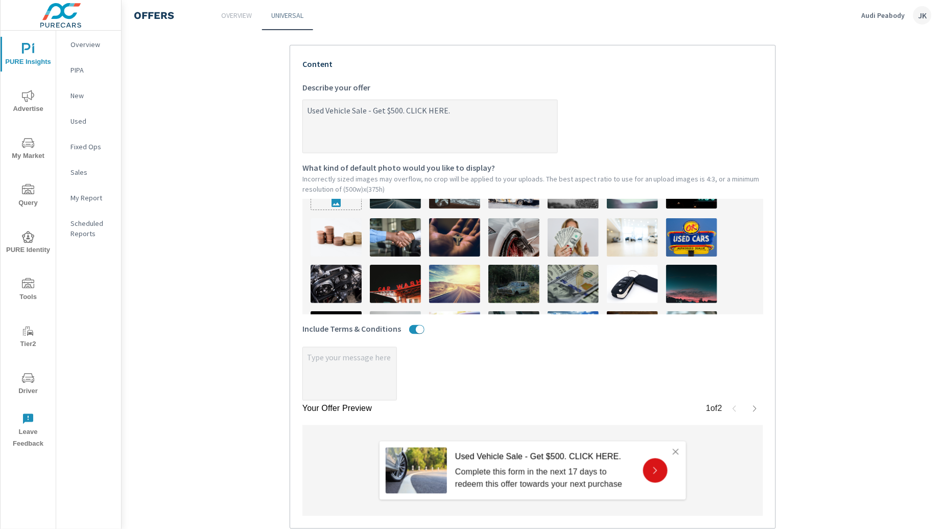
click at [569, 278] on img at bounding box center [573, 284] width 51 height 38
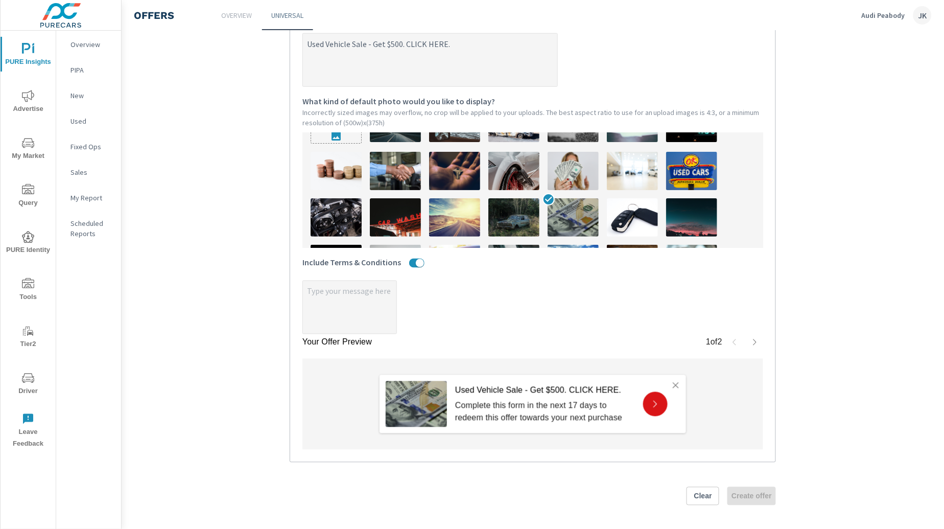
click at [347, 303] on textarea "x" at bounding box center [349, 307] width 93 height 51
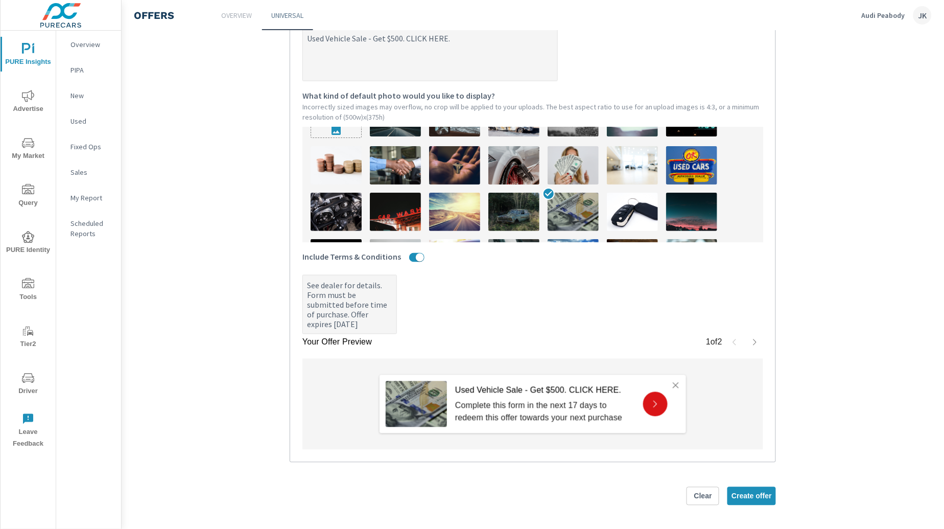
scroll to position [303, 0]
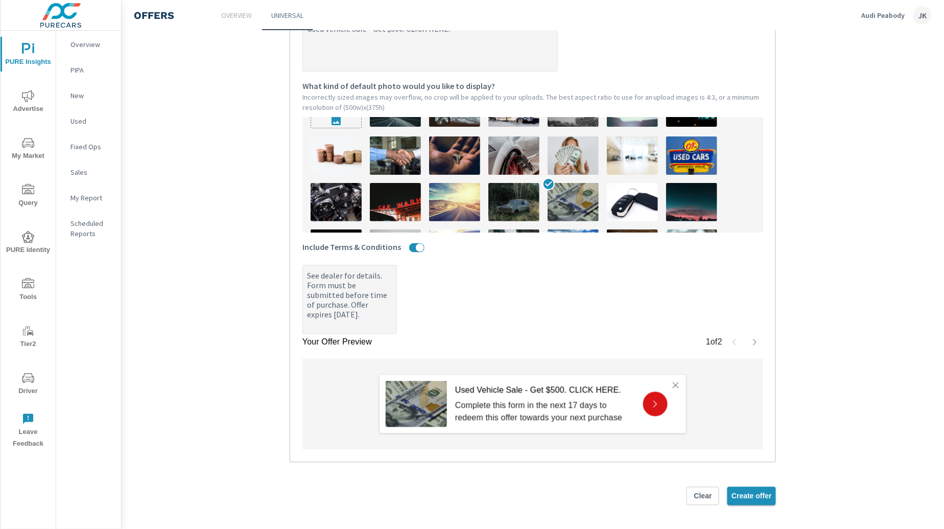
click at [748, 496] on span "Create offer" at bounding box center [751, 495] width 40 height 9
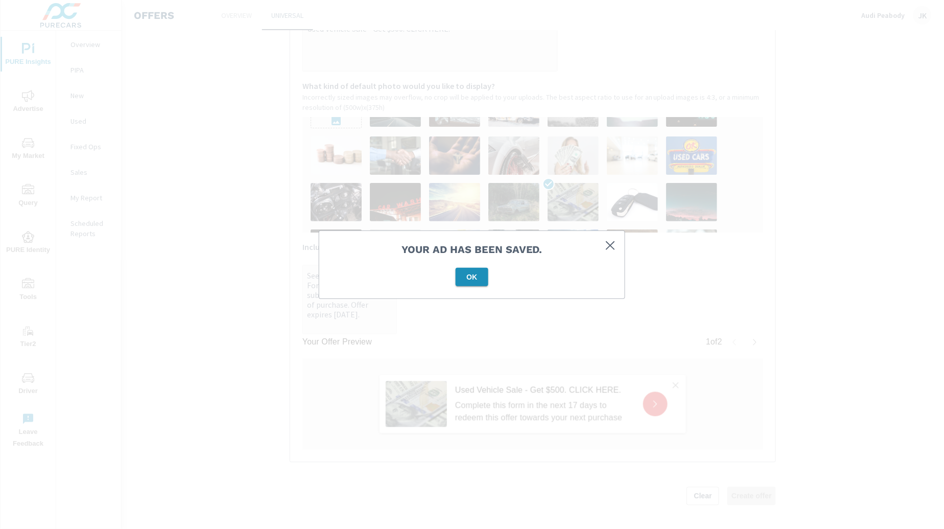
click at [479, 284] on button "OK" at bounding box center [472, 277] width 33 height 18
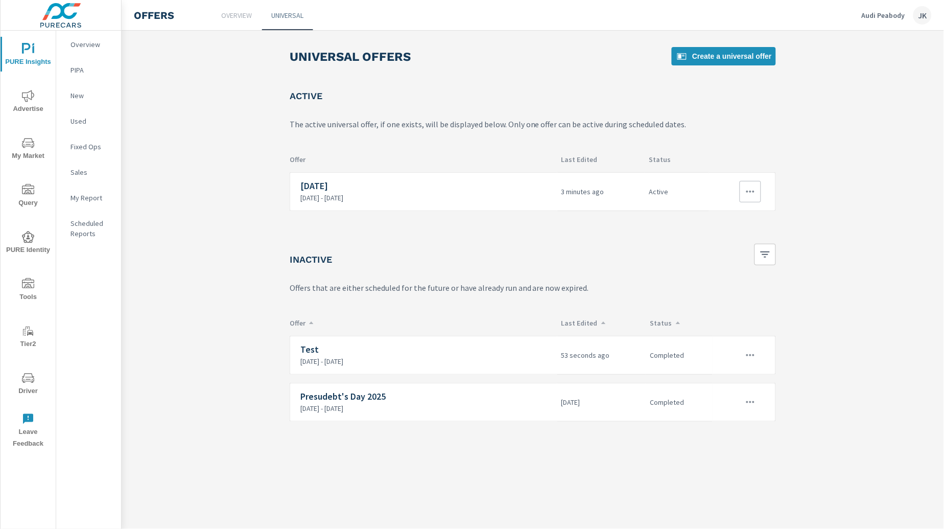
click at [703, 181] on div "Active" at bounding box center [677, 191] width 64 height 39
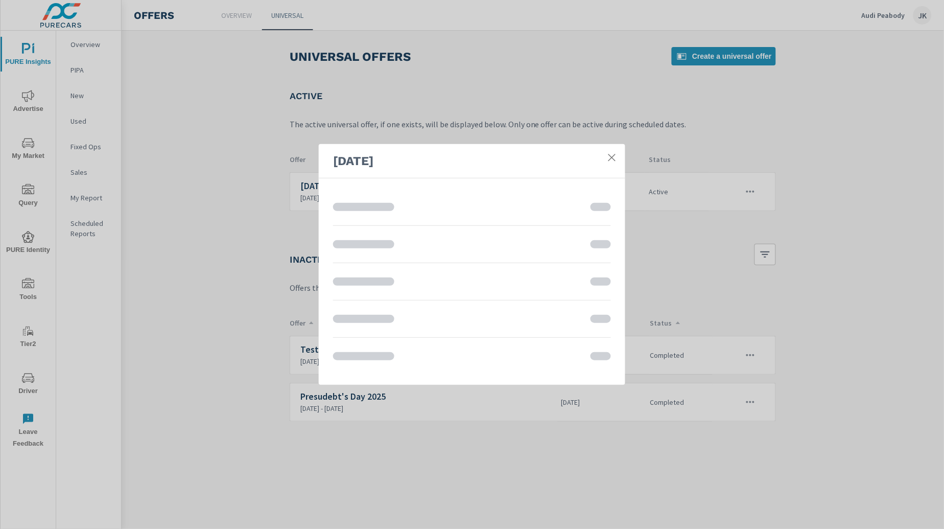
click at [608, 154] on icon at bounding box center [612, 157] width 10 height 10
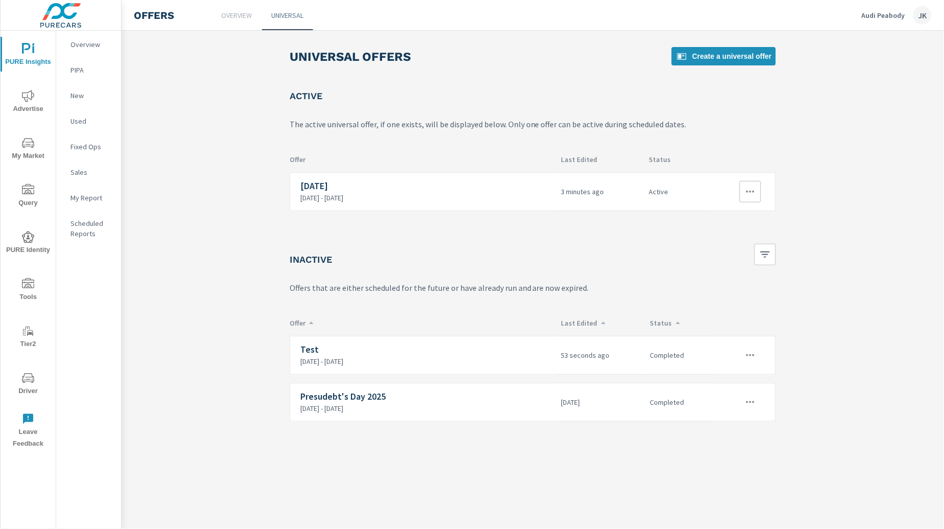
click at [746, 187] on icon "button" at bounding box center [750, 191] width 12 height 12
click at [750, 195] on icon "button" at bounding box center [750, 191] width 12 height 12
click at [718, 216] on div "Edit" at bounding box center [716, 214] width 14 height 12
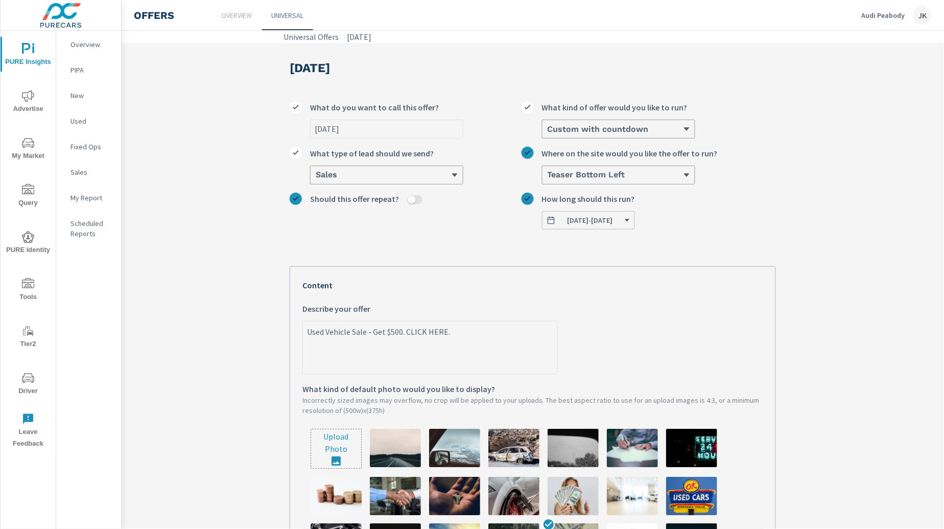
scroll to position [43, 0]
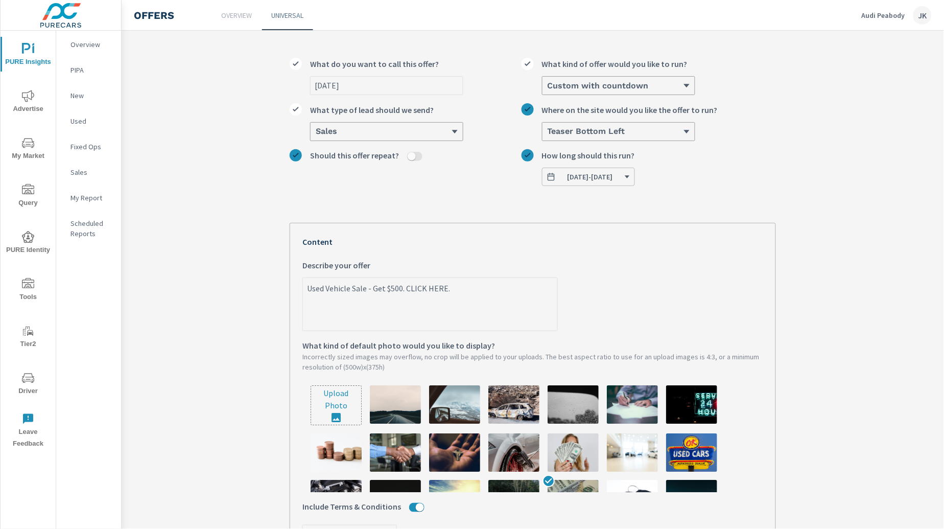
click at [341, 400] on input "file" at bounding box center [336, 405] width 50 height 39
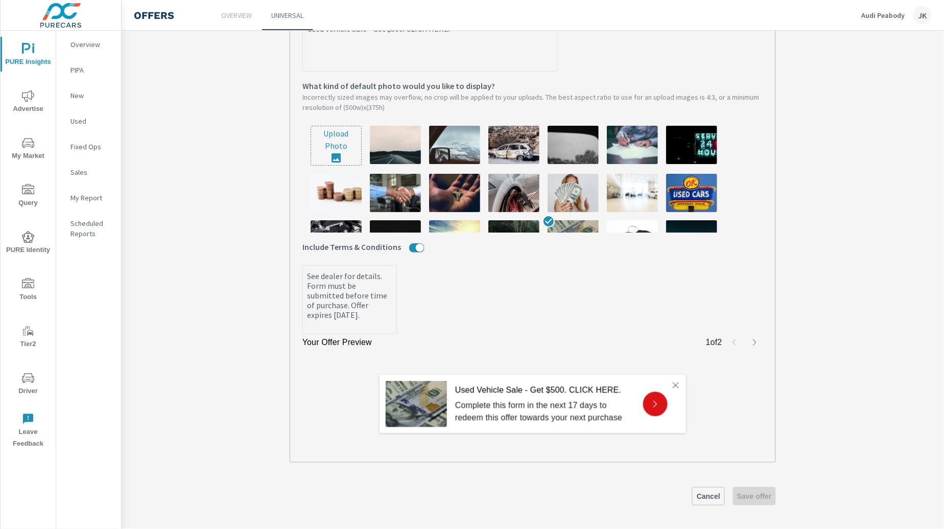
scroll to position [0, 0]
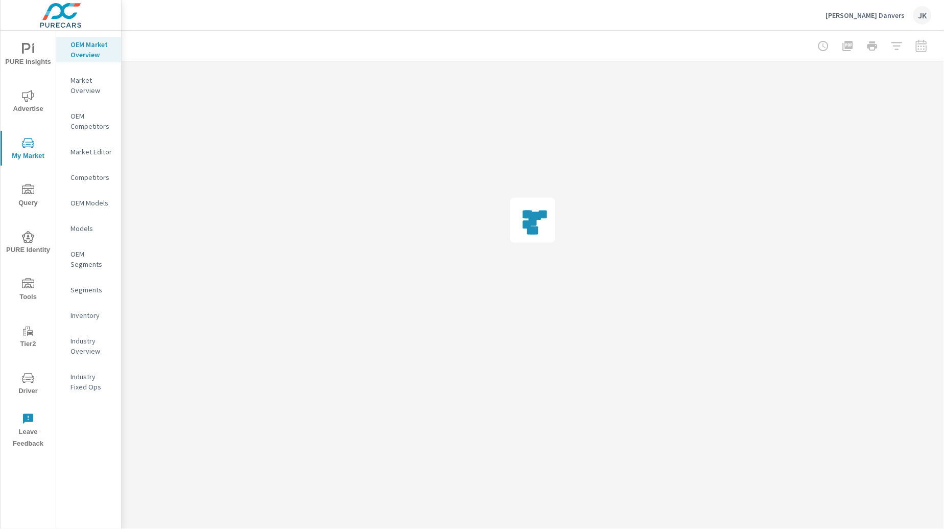
click at [87, 151] on p "Market Editor" at bounding box center [91, 152] width 42 height 10
